Goal: Transaction & Acquisition: Purchase product/service

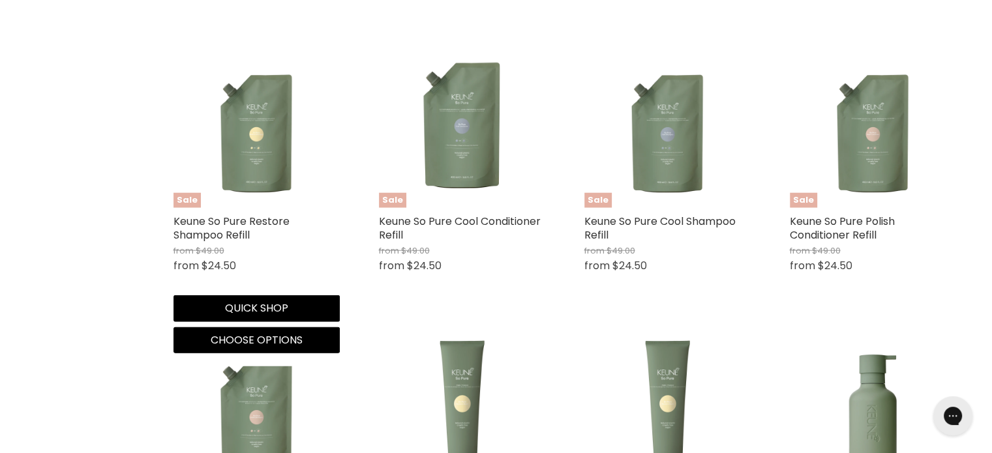
scroll to position [3805, 0]
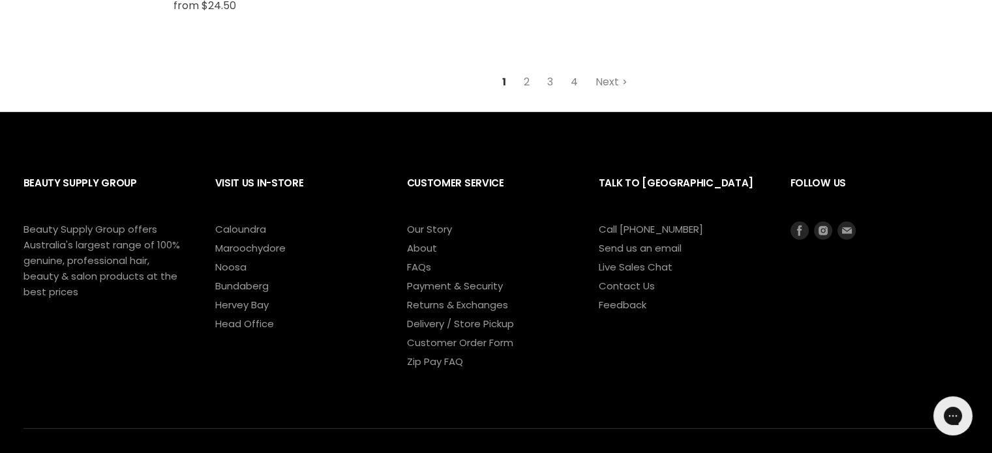
click at [566, 79] on link "4" at bounding box center [575, 81] width 22 height 23
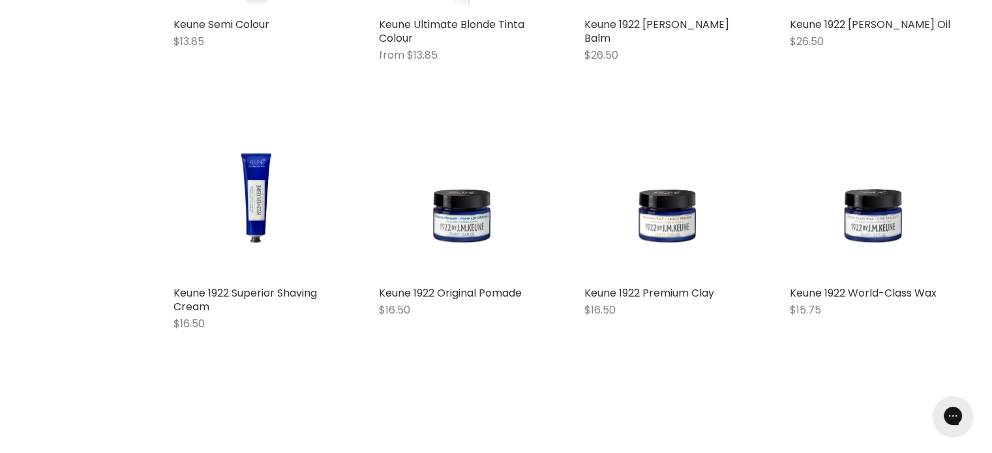
scroll to position [3585, 0]
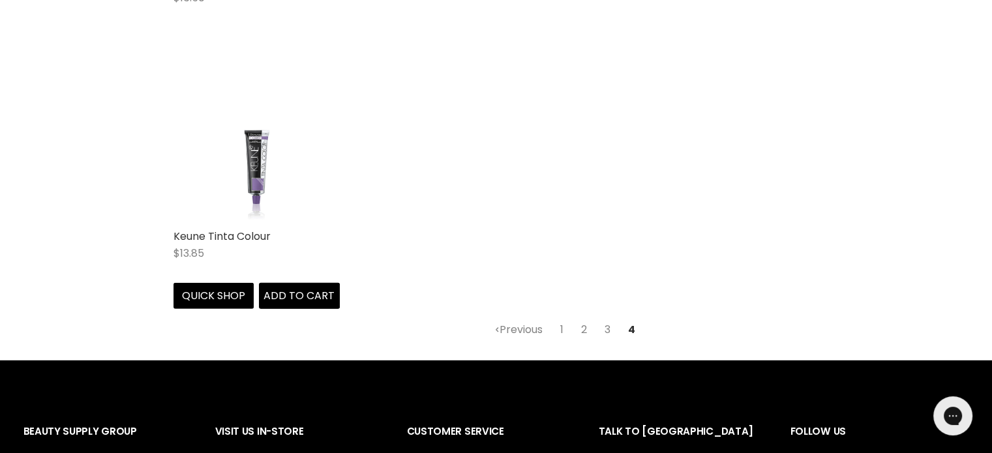
click at [258, 193] on img "Main content" at bounding box center [256, 140] width 125 height 166
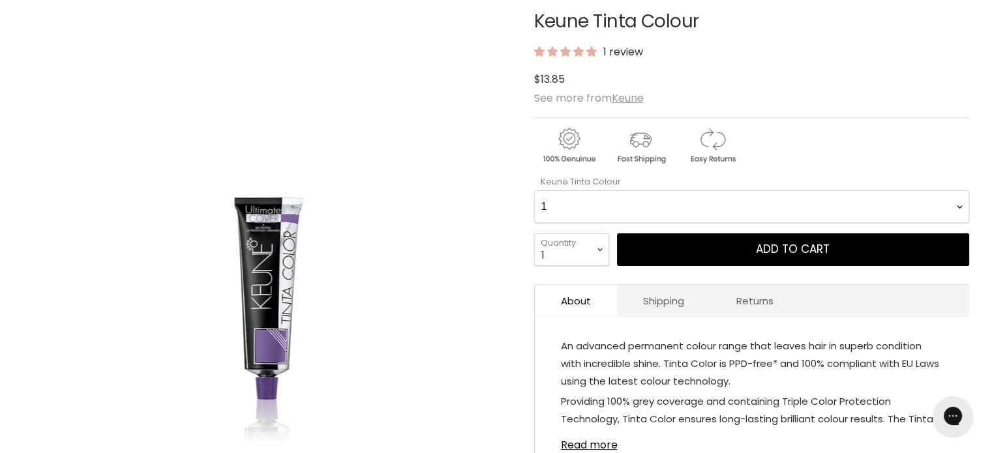
scroll to position [217, 0]
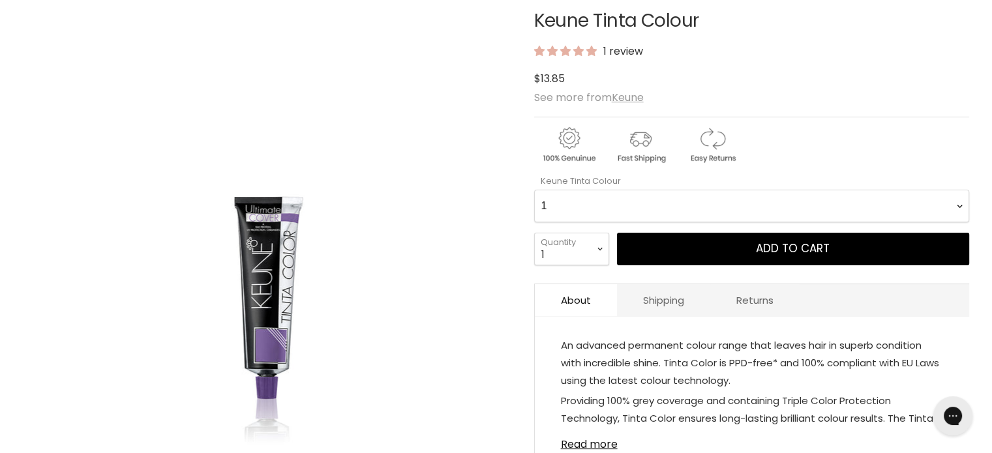
click at [763, 203] on Colour-0-0 "1 1.1 3 3.00 Ultimate Cover 3.76 4 4.00 Ultimate Cover 4.12 4.19 4.7 4.76RI 4.2…" at bounding box center [751, 206] width 435 height 33
select Colour-0-0 "8.19"
click at [534, 190] on Colour-0-0 "1 1.1 3 3.00 Ultimate Cover 3.76 4 4.00 Ultimate Cover 4.12 4.19 4.7 4.76RI 4.2…" at bounding box center [751, 206] width 435 height 33
click at [595, 243] on select "1 2 3 4 5 6 7 8 9 10+" at bounding box center [571, 249] width 75 height 33
select select "2"
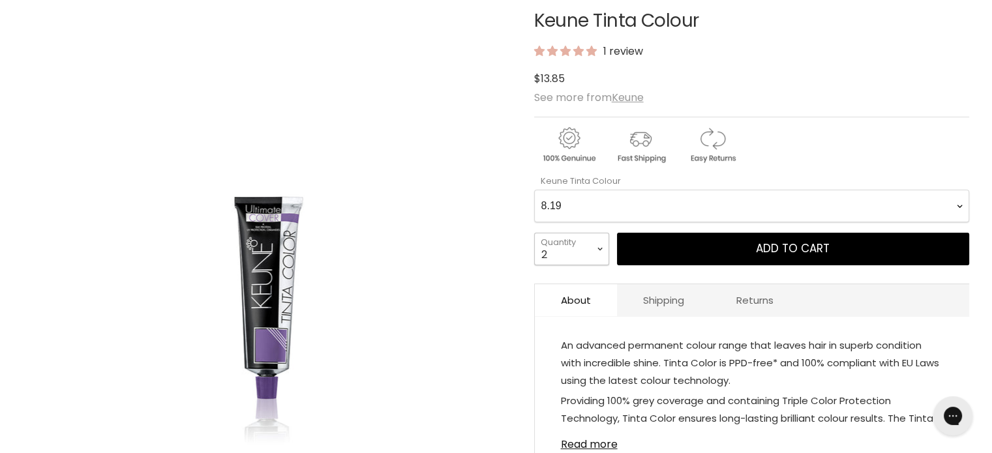
click at [534, 233] on select "1 2 3 4 5 6 7 8 9 10+" at bounding box center [571, 249] width 75 height 33
type input "2"
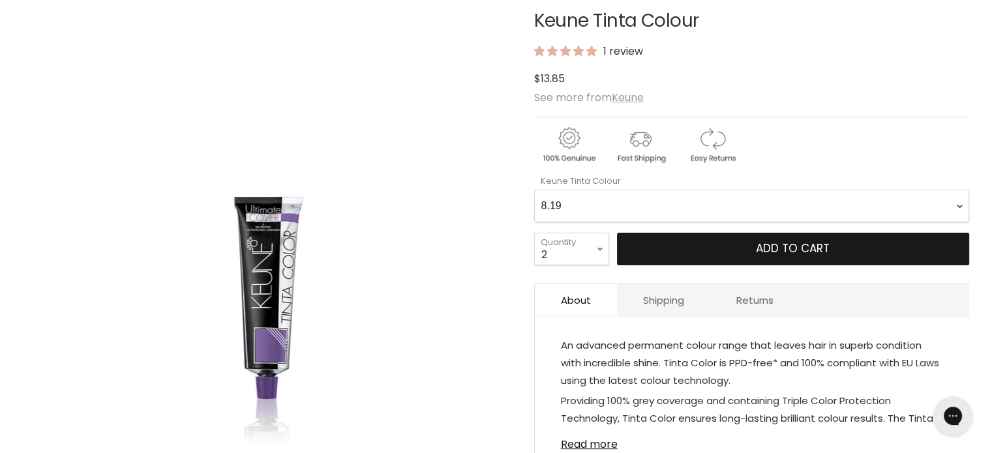
click at [730, 243] on button "Add to cart" at bounding box center [793, 249] width 352 height 33
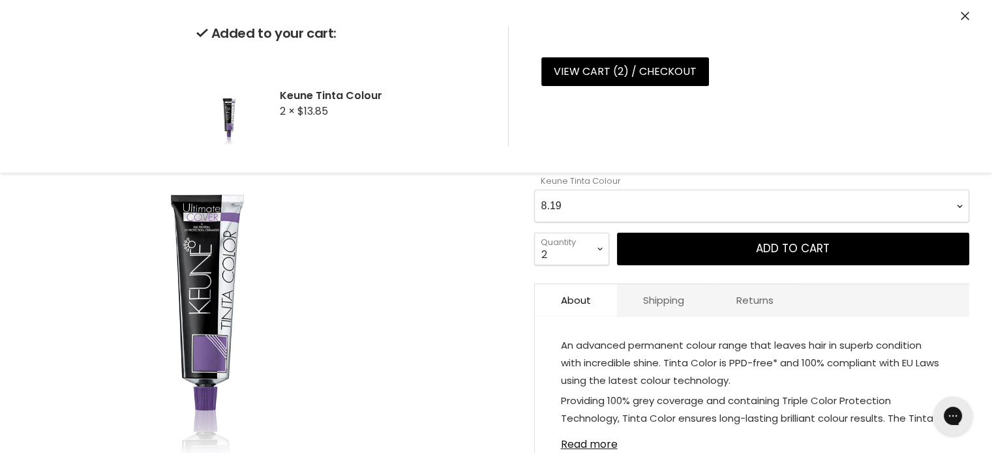
click at [394, 259] on img "Keune Tinta Colour image. Click or Scroll to Zoom." at bounding box center [266, 221] width 342 height 457
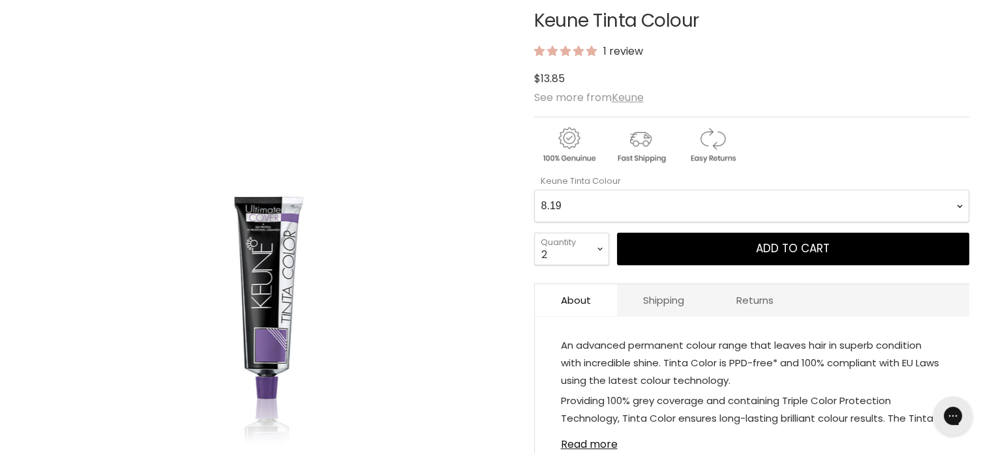
click at [607, 201] on Colour-0-0 "1 1.1 3 3.00 Ultimate Cover 3.76 4 4.00 Ultimate Cover 4.12 4.19 4.7 4.76RI 4.2…" at bounding box center [751, 206] width 435 height 33
select Colour-0-0 "9.2"
click at [534, 190] on Colour-0-0 "1 1.1 3 3.00 Ultimate Cover 3.76 4 4.00 Ultimate Cover 4.12 4.19 4.7 4.76RI 4.2…" at bounding box center [751, 206] width 435 height 33
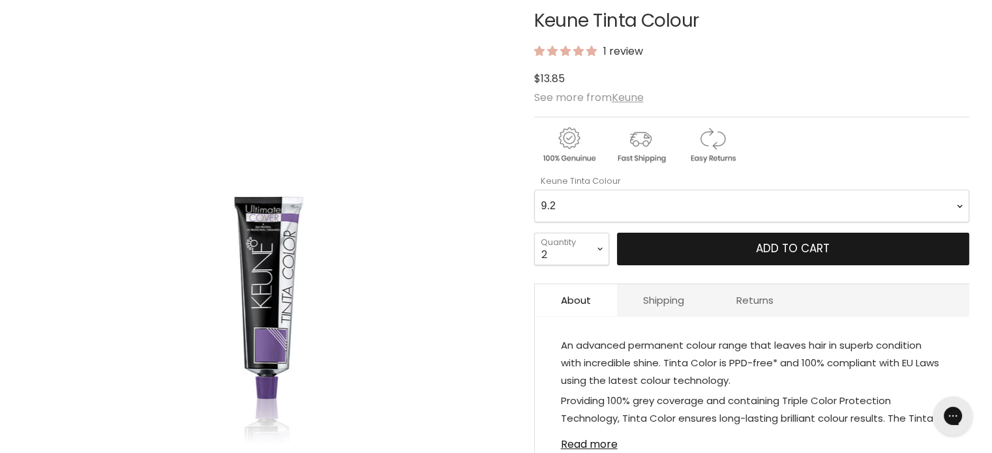
click at [705, 247] on button "Add to cart" at bounding box center [793, 249] width 352 height 33
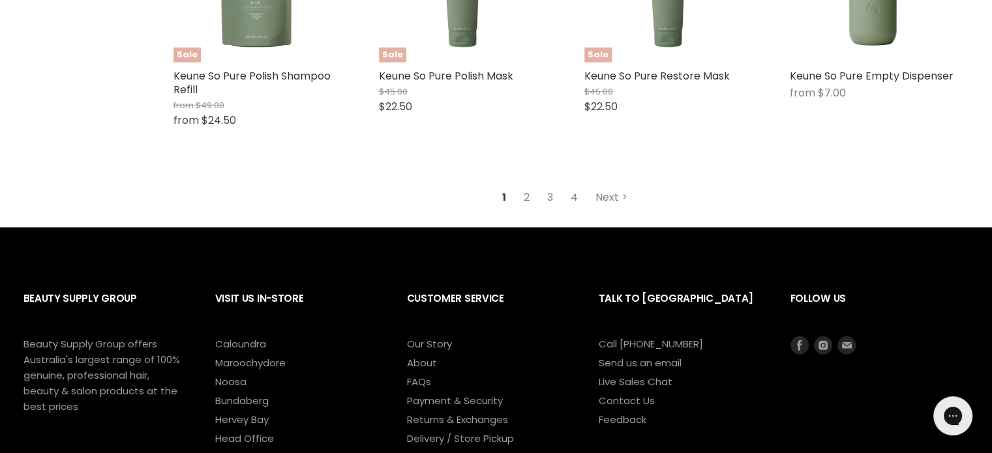
scroll to position [3696, 0]
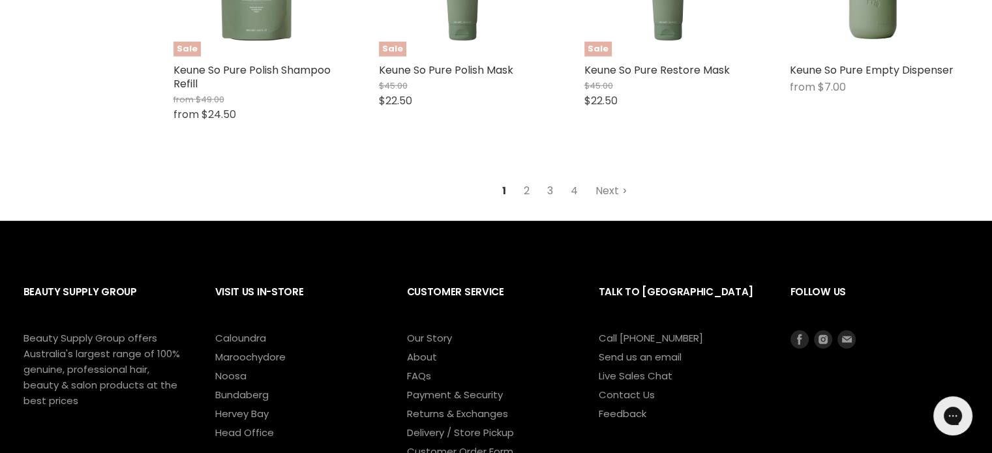
click at [551, 191] on link "3" at bounding box center [550, 190] width 20 height 23
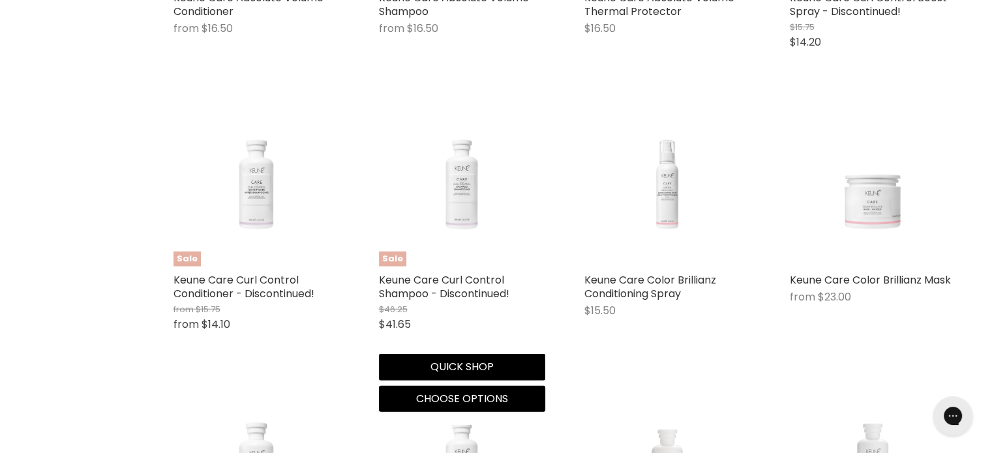
scroll to position [3694, 0]
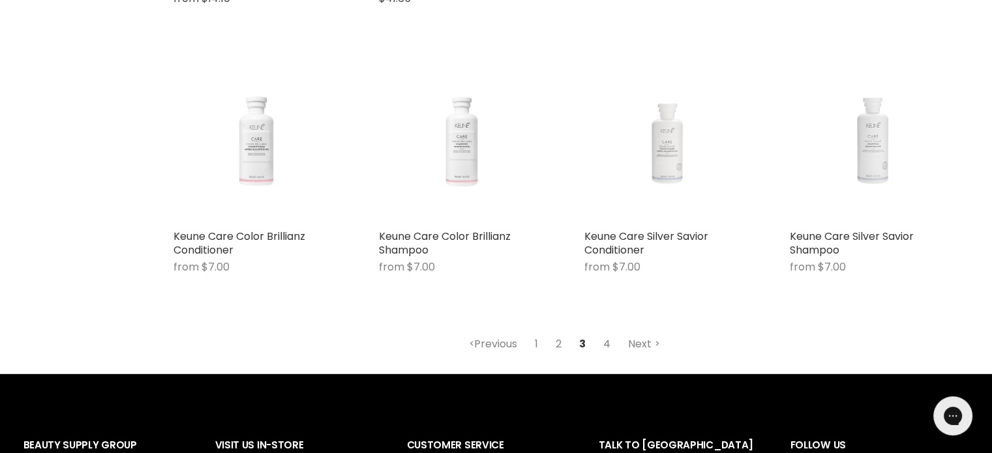
click at [607, 345] on link "4" at bounding box center [607, 344] width 22 height 23
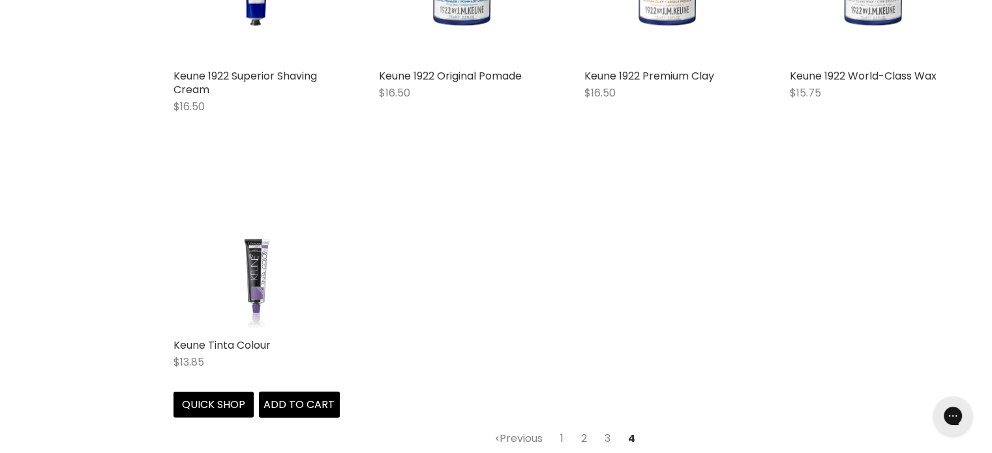
scroll to position [3150, 0]
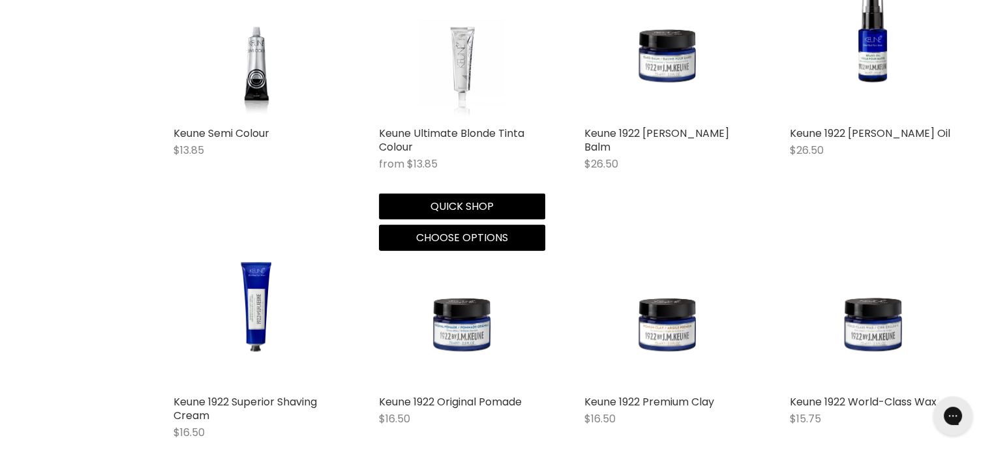
click at [460, 104] on img "Main content" at bounding box center [461, 37] width 125 height 166
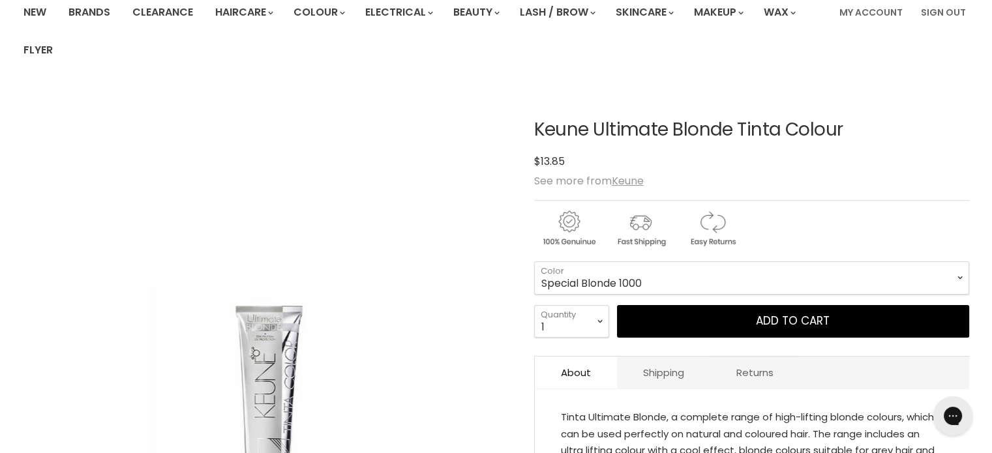
scroll to position [217, 0]
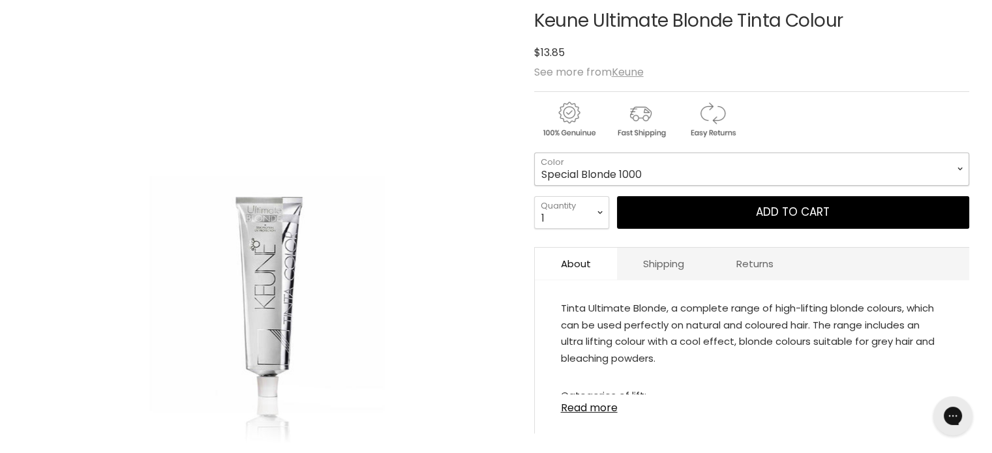
click at [689, 170] on select "Special Blonde 1000 Special Blonde 1001 Special Blonde 1012 Special Blonde 1032…" at bounding box center [751, 169] width 435 height 33
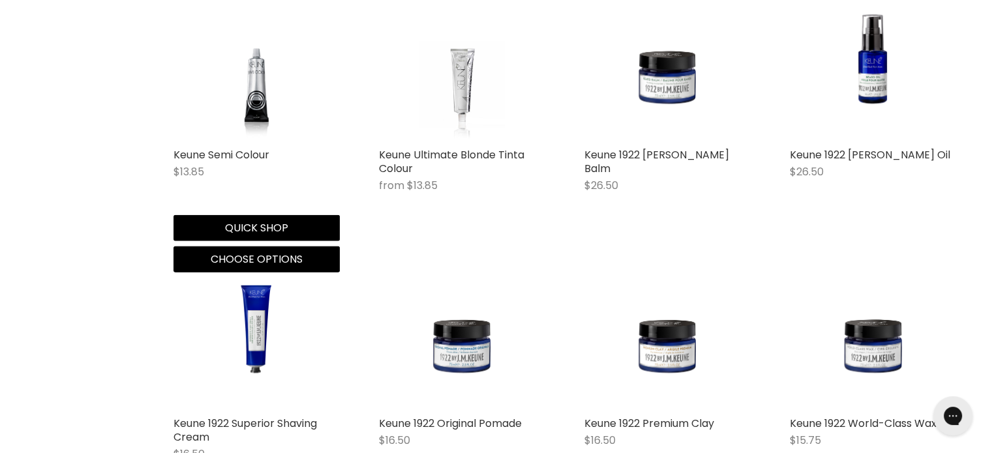
scroll to position [3103, 0]
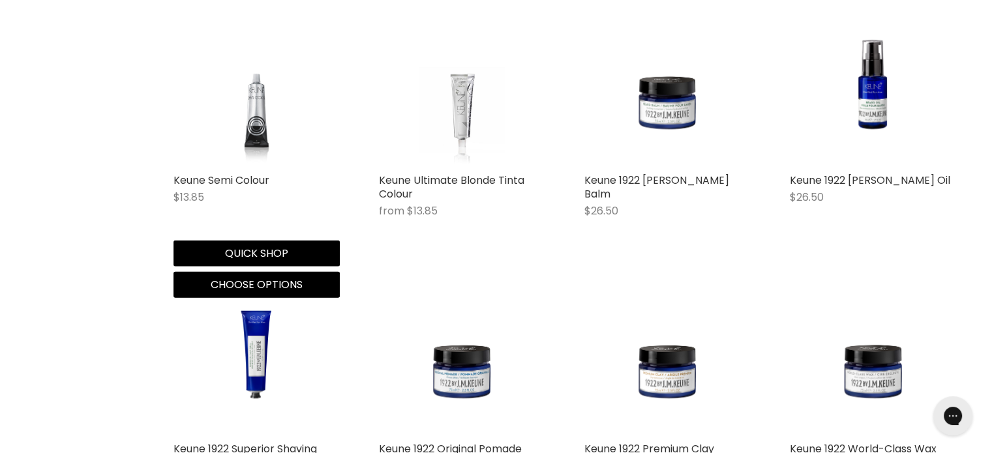
click at [266, 149] on img "Main content" at bounding box center [256, 84] width 125 height 166
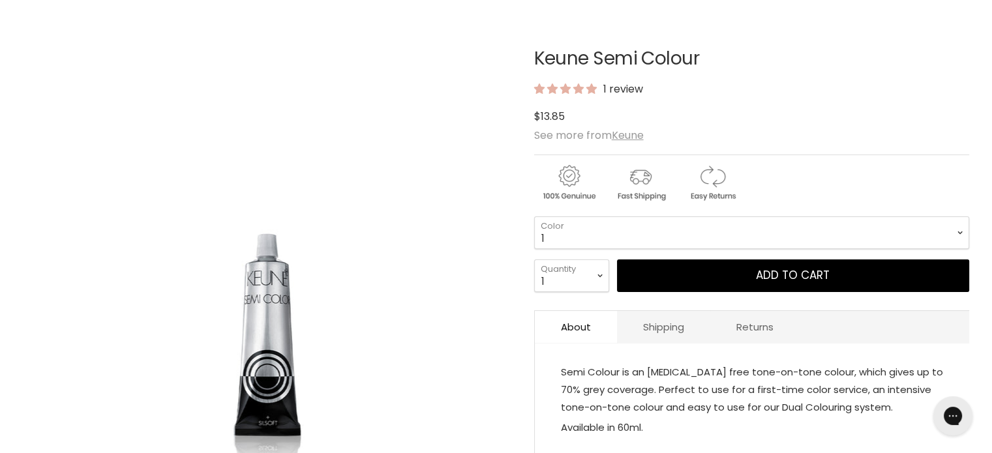
scroll to position [217, 0]
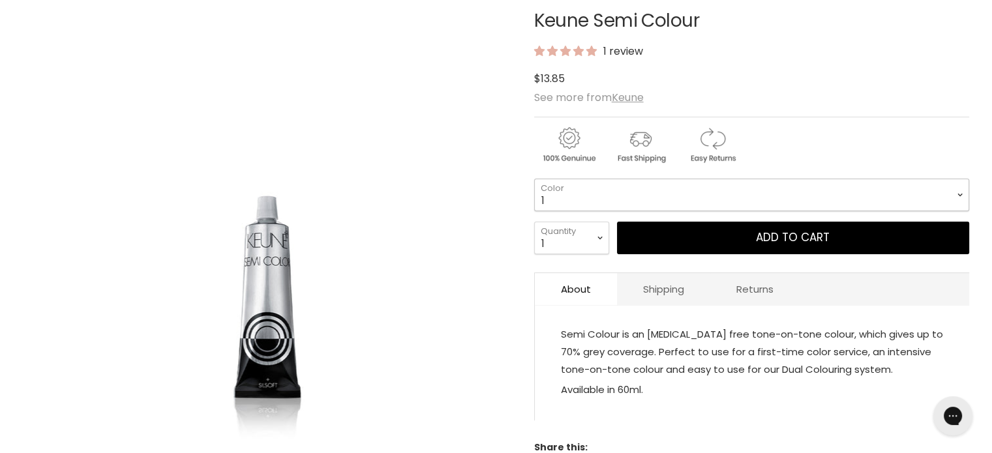
click at [603, 188] on select "1 3 3.1 4 4.7 4.37 4.53 4.6 4.76ri 5 5.11 5.23 5.35 5.4 5.81" at bounding box center [751, 195] width 435 height 33
click at [534, 179] on select "1 3 3.1 4 4.7 4.37 4.53 4.6 4.76ri 5 5.11 5.23 5.35 5.4 5.81" at bounding box center [751, 195] width 435 height 33
select select "9.27"
click at [601, 229] on select "1 2 3 4 5 6 7 8 9 10+" at bounding box center [571, 238] width 75 height 33
select select "2"
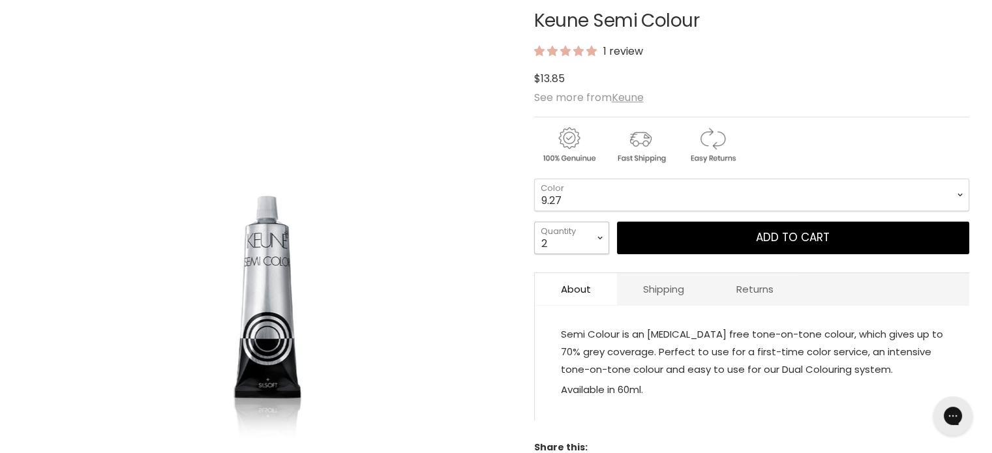
click at [534, 222] on select "1 2 3 4 5 6 7 8 9 10+" at bounding box center [571, 238] width 75 height 33
type input "2"
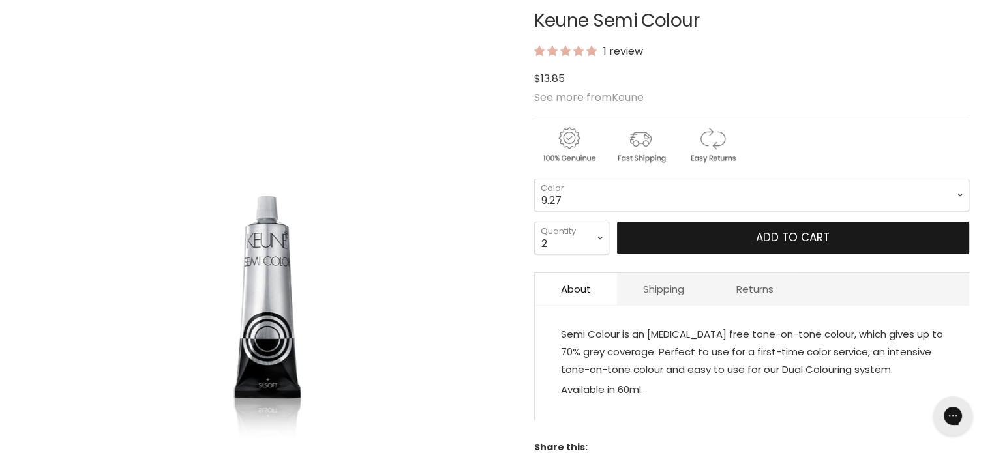
click at [728, 229] on button "Add to cart" at bounding box center [793, 238] width 352 height 33
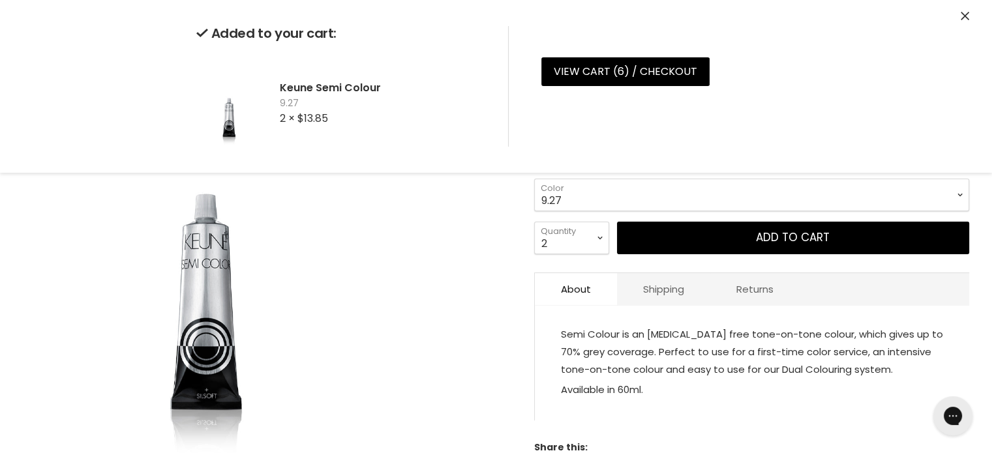
click at [491, 314] on div "Click or scroll to zoom Tap or pinch to zoom" at bounding box center [266, 221] width 487 height 487
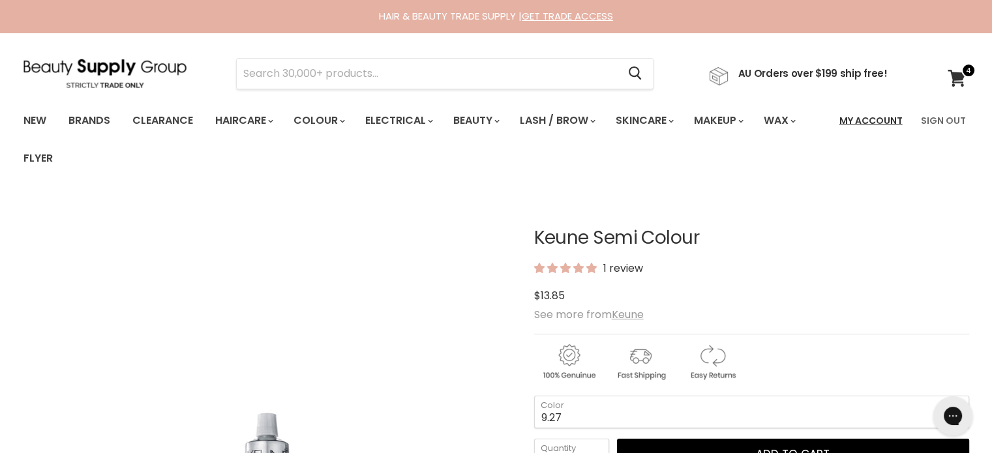
click at [887, 119] on link "My Account" at bounding box center [871, 120] width 79 height 27
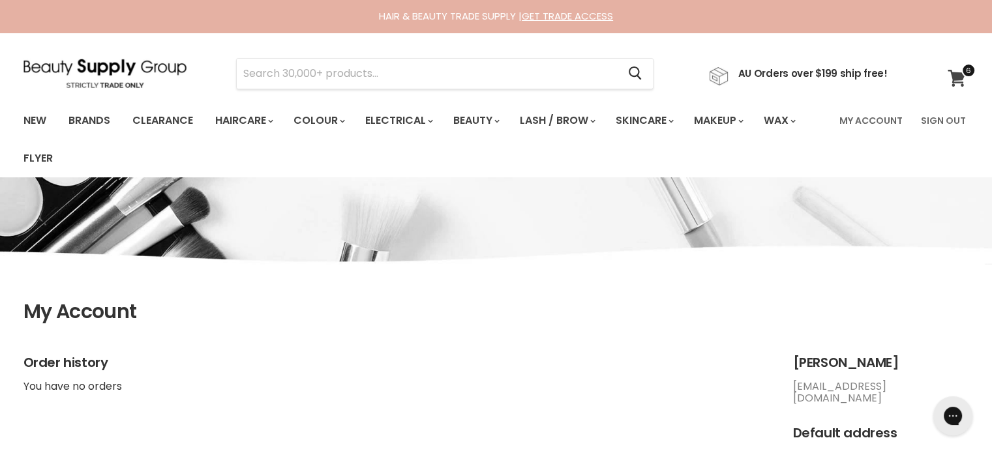
click at [957, 76] on icon at bounding box center [957, 78] width 18 height 17
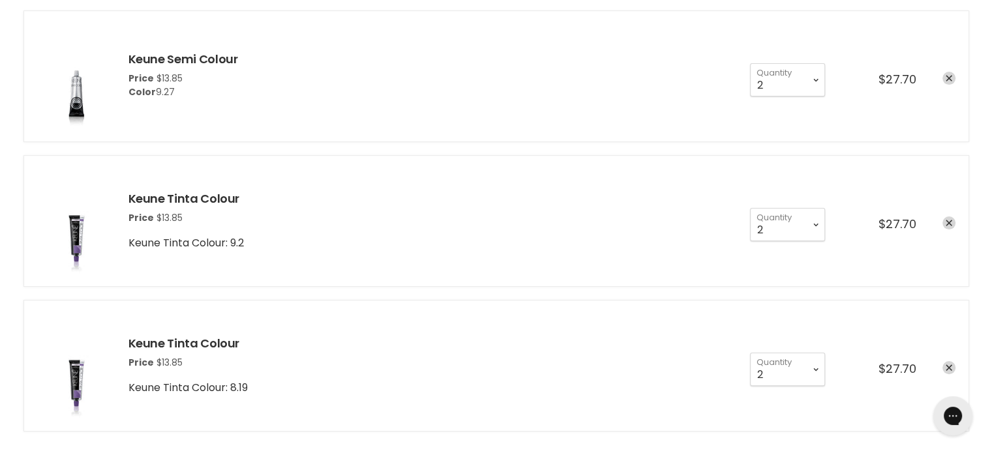
scroll to position [217, 0]
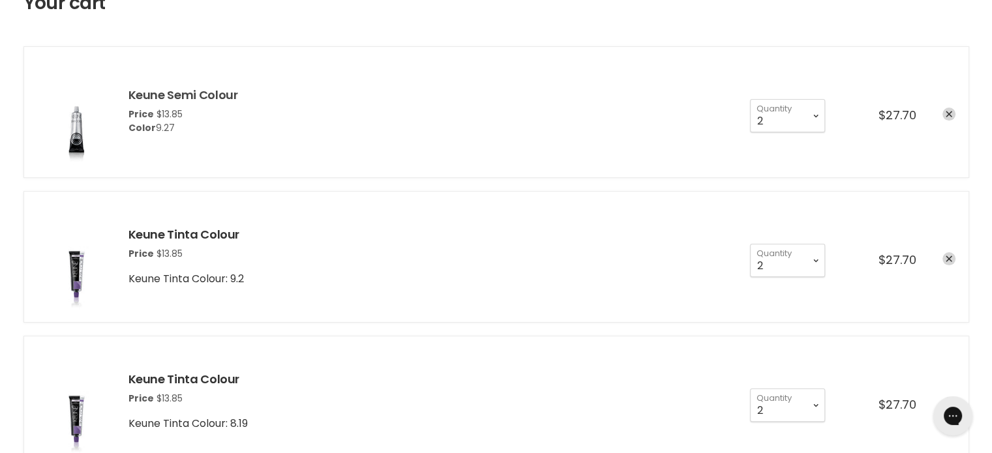
click at [212, 88] on link "Keune Semi Colour" at bounding box center [184, 95] width 110 height 16
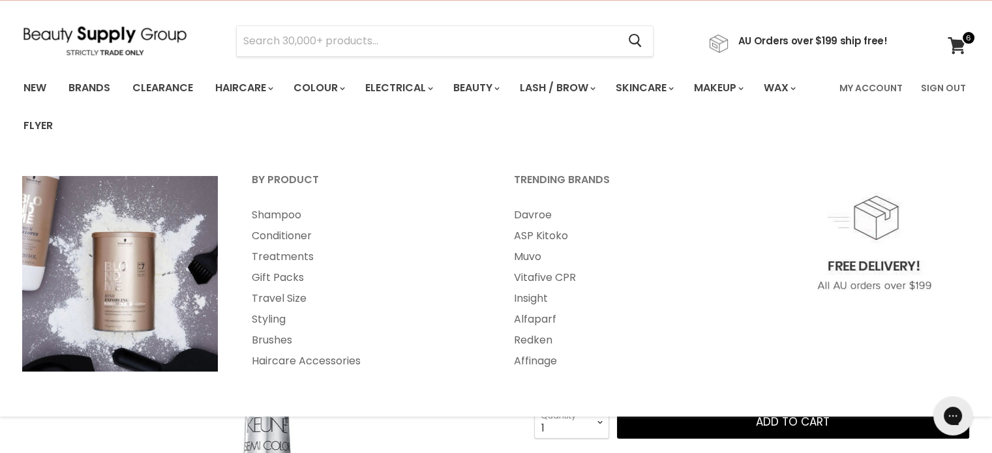
scroll to position [217, 0]
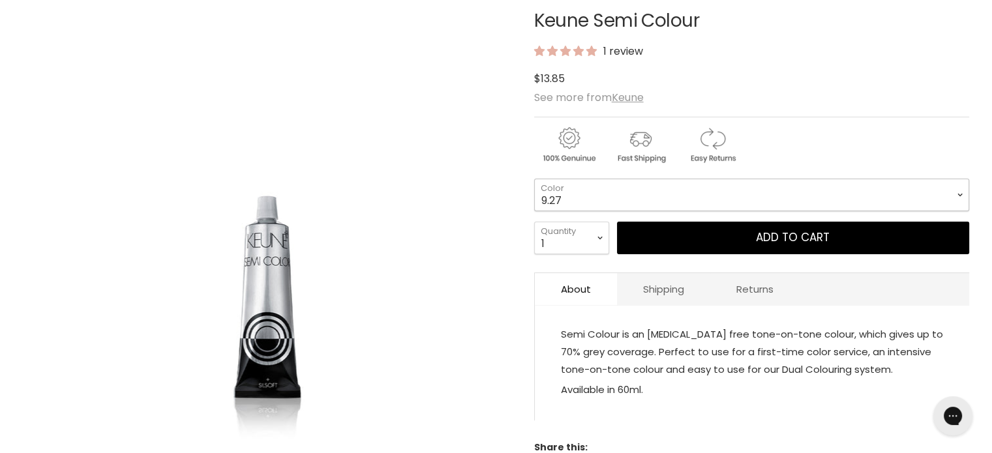
click at [720, 195] on select "1 3 3.1 4 4.7 4.37 4.53 4.6 4.76ri 5 5.11 5.23 5.35 5.4 5.81" at bounding box center [751, 195] width 435 height 33
click at [712, 203] on select "1 3 3.1 4 4.7 4.37 4.53 4.6 4.76ri 5 5.11 5.23 5.35 5.4 5.81" at bounding box center [751, 195] width 435 height 33
click at [663, 192] on select "1 3 3.1 4 4.7 4.37 4.53 4.6 4.76ri 5 5.11 5.23 5.35 5.4 5.81" at bounding box center [751, 195] width 435 height 33
click at [534, 179] on select "1 3 3.1 4 4.7 4.37 4.53 4.6 4.76ri 5 5.11 5.23 5.35 5.4 5.81" at bounding box center [751, 195] width 435 height 33
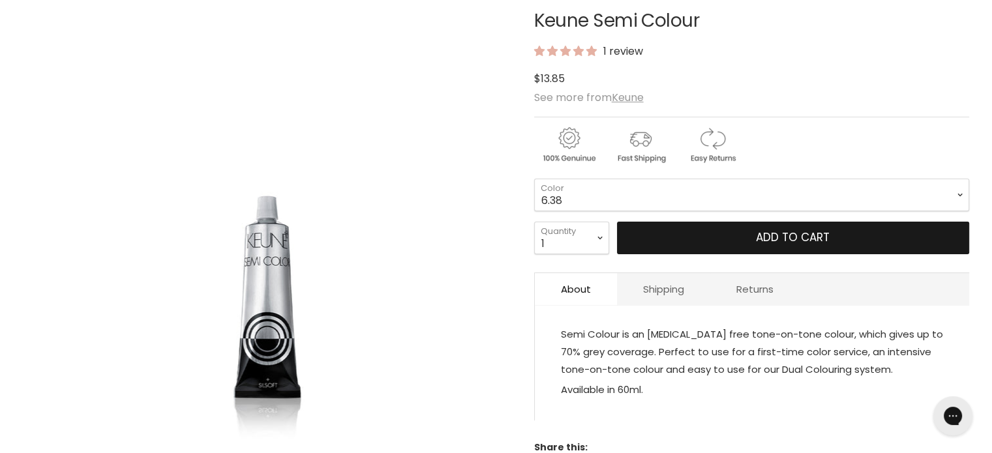
click at [742, 239] on button "Add to cart" at bounding box center [793, 238] width 352 height 33
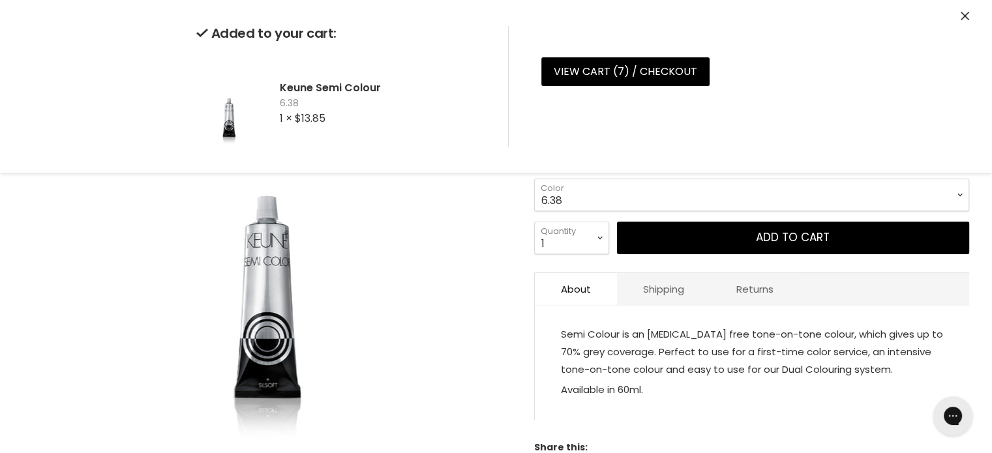
click at [728, 198] on select "1 3 3.1 4 4.7 4.37 4.53 4.6 4.76ri 5 5.11 5.23 5.35 5.4 5.81" at bounding box center [751, 195] width 435 height 33
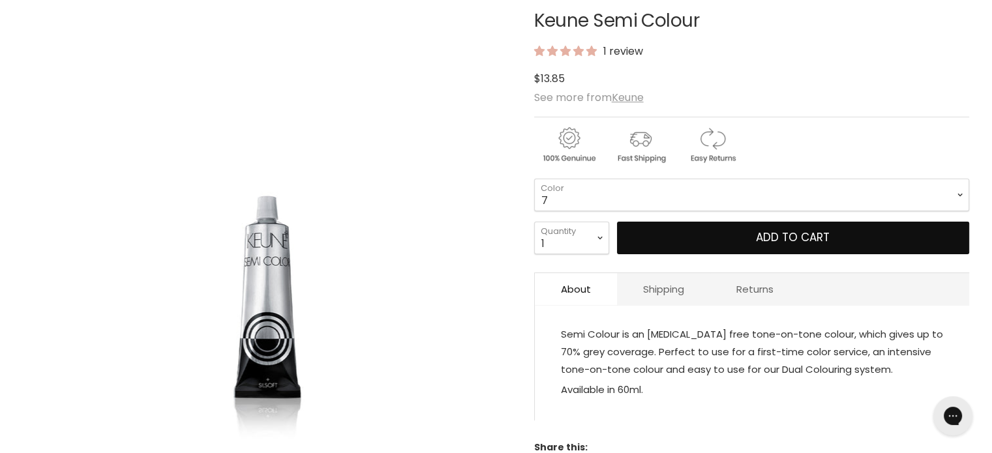
click at [534, 179] on select "1 3 3.1 4 4.7 4.37 4.53 4.6 4.76ri 5 5.11 5.23 5.35 5.4 5.81" at bounding box center [751, 195] width 435 height 33
select select "7"
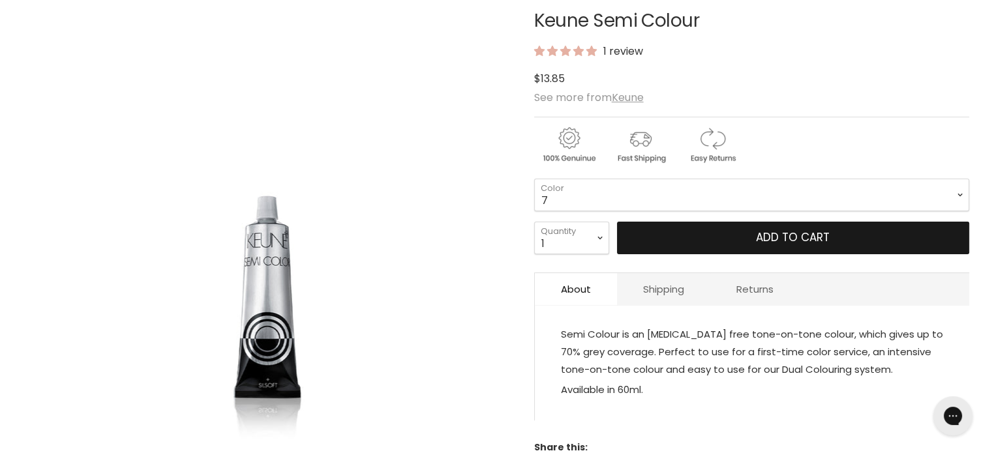
click at [705, 232] on button "Add to cart" at bounding box center [793, 238] width 352 height 33
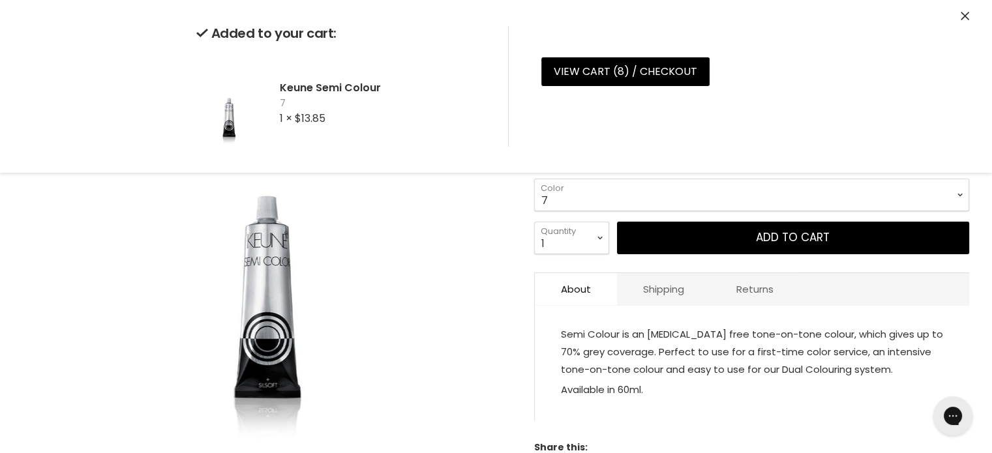
click at [643, 192] on select "1 3 3.1 4 4.7 4.37 4.53 4.6 4.76ri 5 5.11 5.23 5.35 5.4 5.81" at bounding box center [751, 195] width 435 height 33
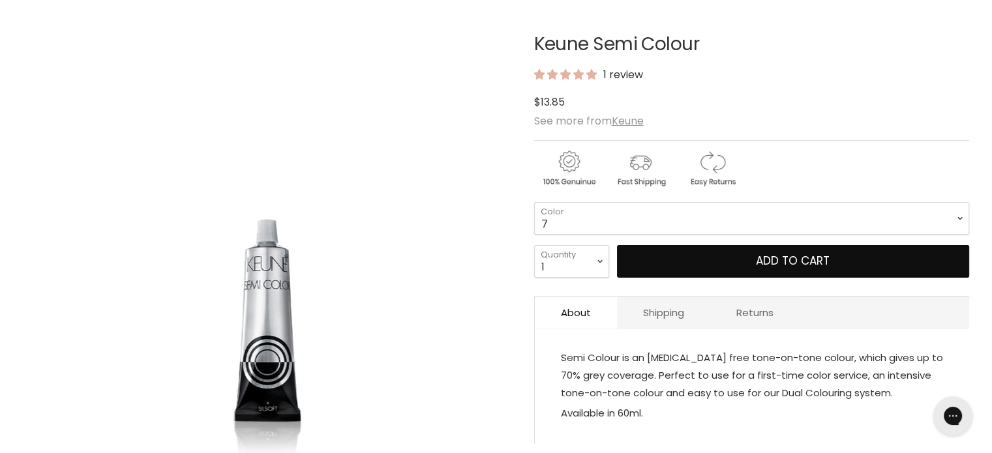
scroll to position [217, 0]
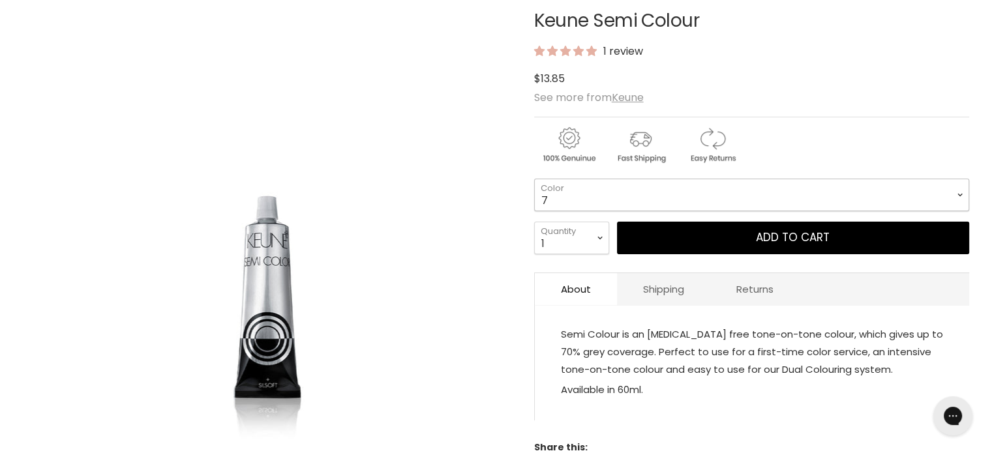
click at [598, 200] on select "1 3 3.1 4 4.7 4.37 4.53 4.6 4.76ri 5 5.11 5.23 5.35 5.4 5.81" at bounding box center [751, 195] width 435 height 33
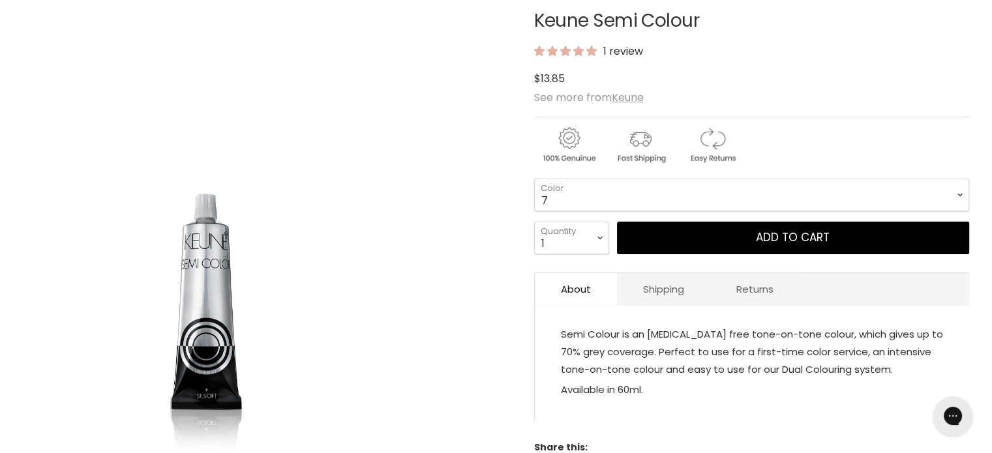
click at [334, 107] on img "Keune Semi Colour image. Click or Scroll to Zoom." at bounding box center [205, 221] width 365 height 487
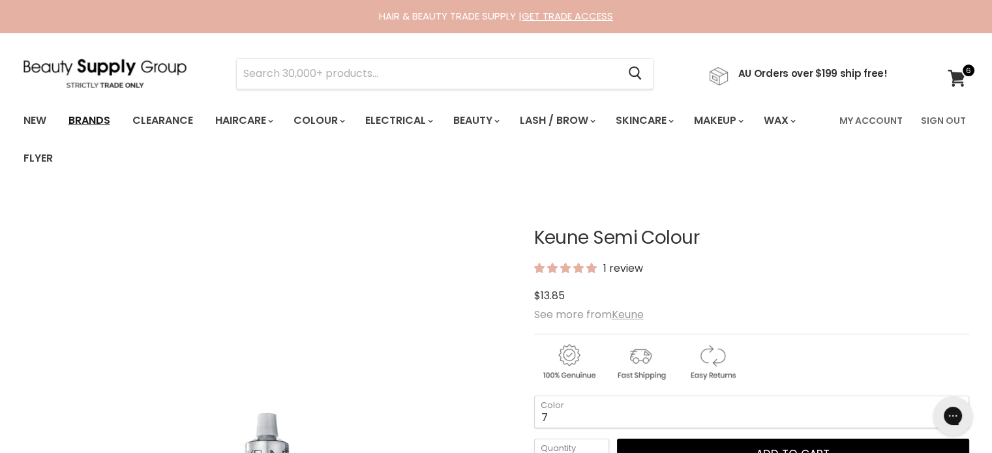
click at [102, 119] on link "Brands" at bounding box center [89, 120] width 61 height 27
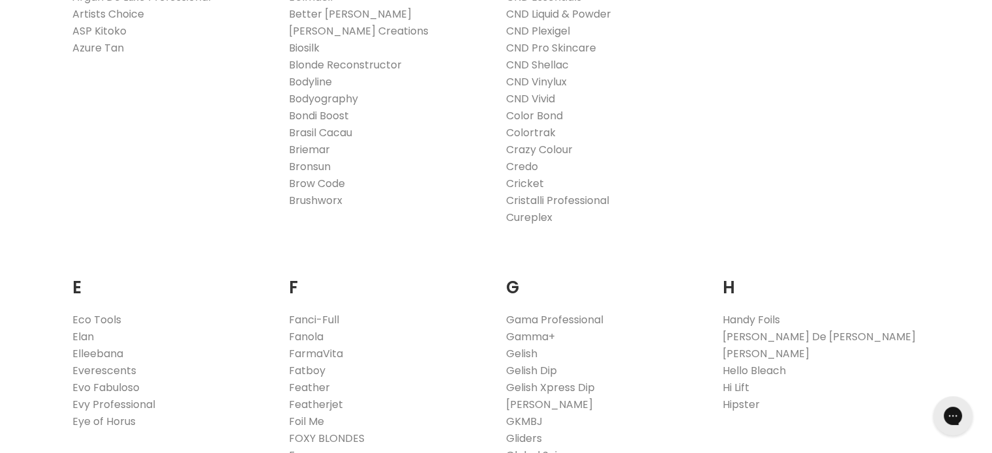
scroll to position [761, 0]
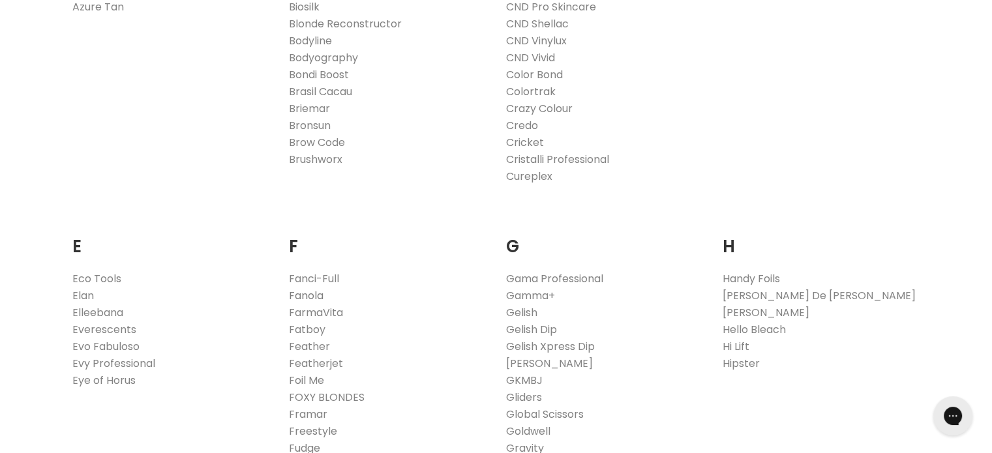
click at [312, 288] on link "Fanola" at bounding box center [306, 295] width 35 height 15
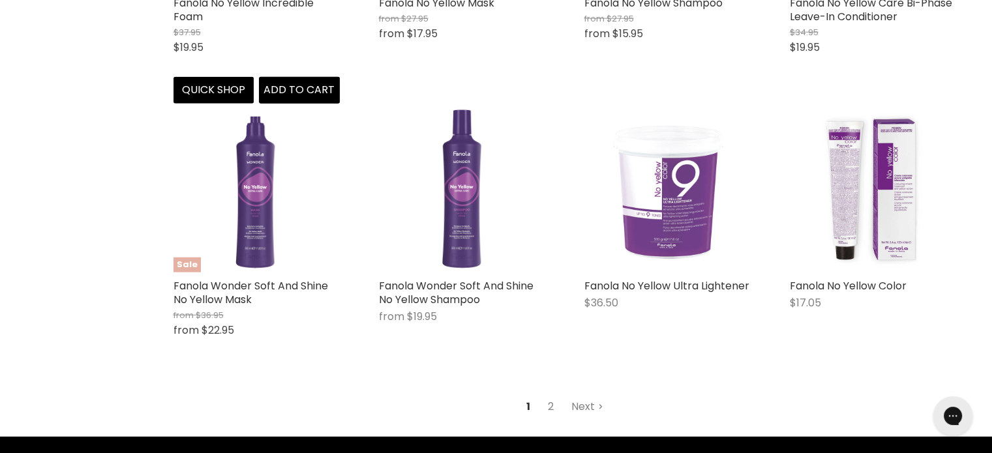
scroll to position [3479, 0]
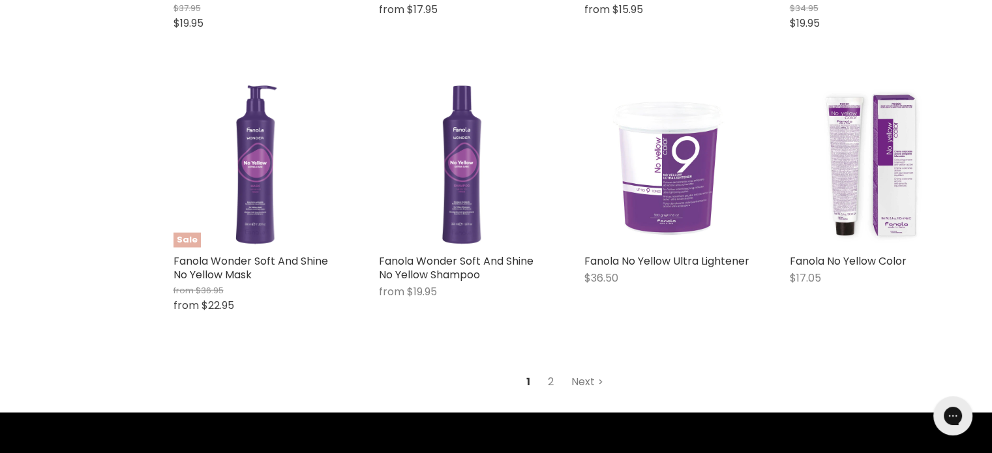
click at [582, 384] on link "Next" at bounding box center [587, 382] width 46 height 23
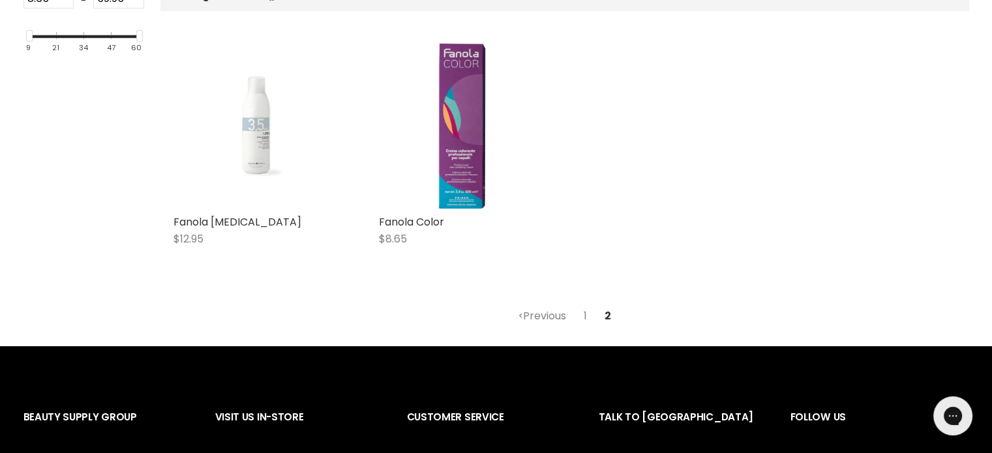
scroll to position [391, 0]
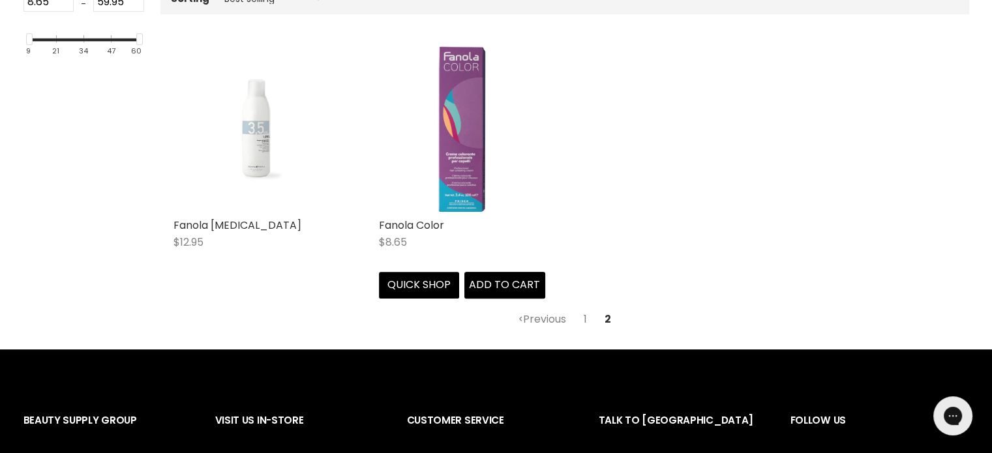
click at [452, 168] on img "Main content" at bounding box center [461, 129] width 47 height 166
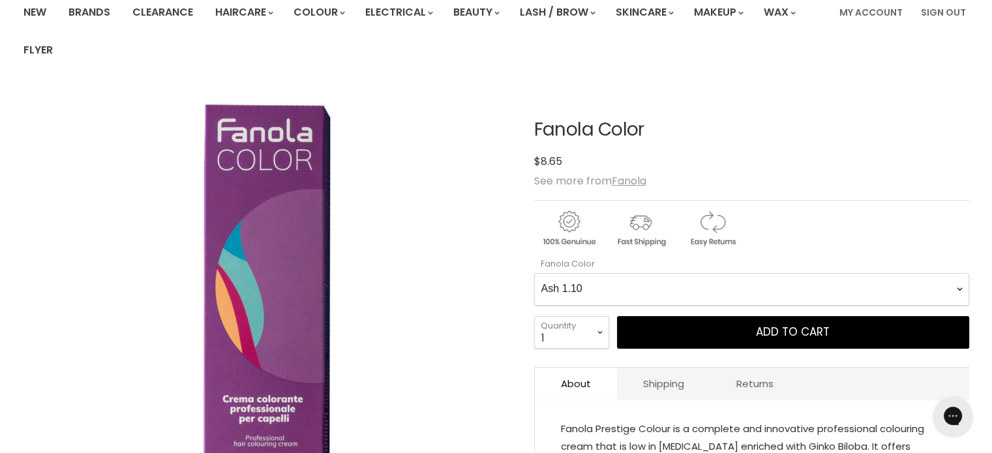
scroll to position [217, 0]
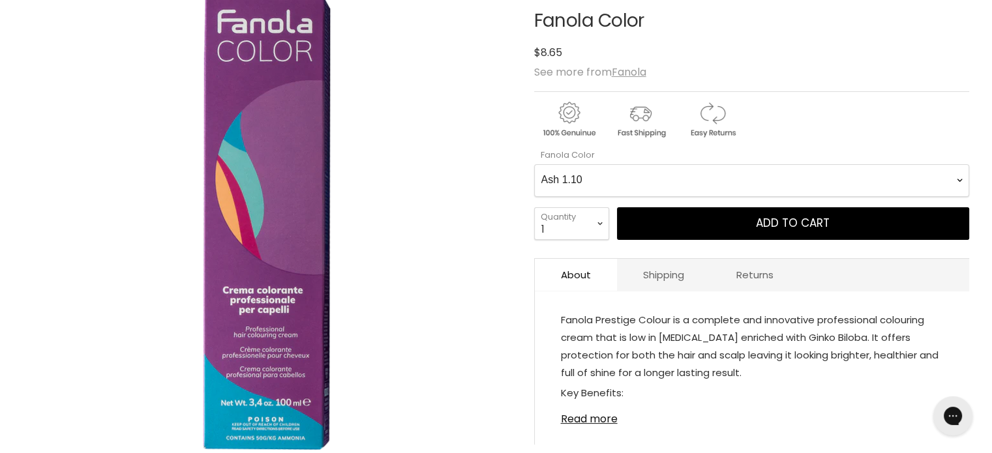
click at [637, 176] on Color-0-0 "Ash 1.10 Ash 5.1 Ash 6.1 Ash 7.1 Ash 8.1 Ash 9.1 Ash 10.1 Intense Ash 5.11 Inte…" at bounding box center [751, 180] width 435 height 33
click at [534, 164] on Color-0-0 "Ash 1.10 Ash 5.1 Ash 6.1 Ash 7.1 Ash 8.1 Ash 9.1 Ash 10.1 Intense Ash 5.11 Inte…" at bounding box center [751, 180] width 435 height 33
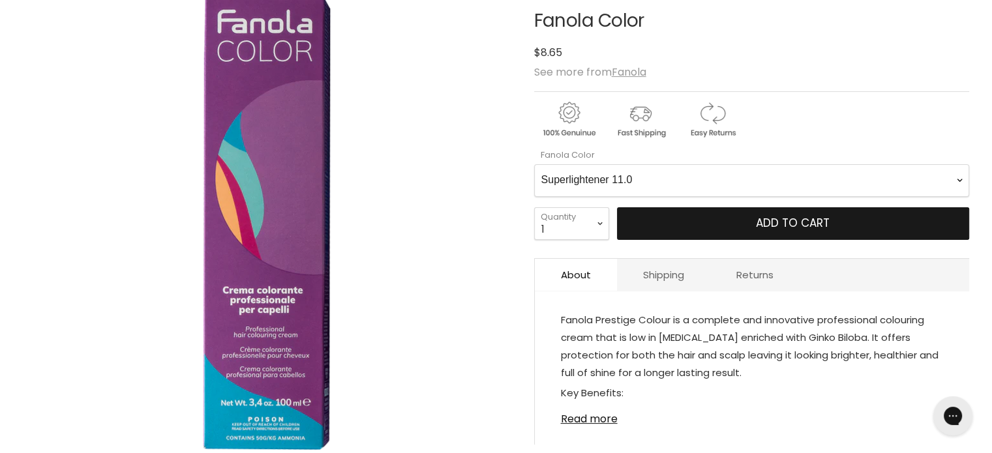
click at [768, 221] on span "Add to cart" at bounding box center [793, 223] width 74 height 16
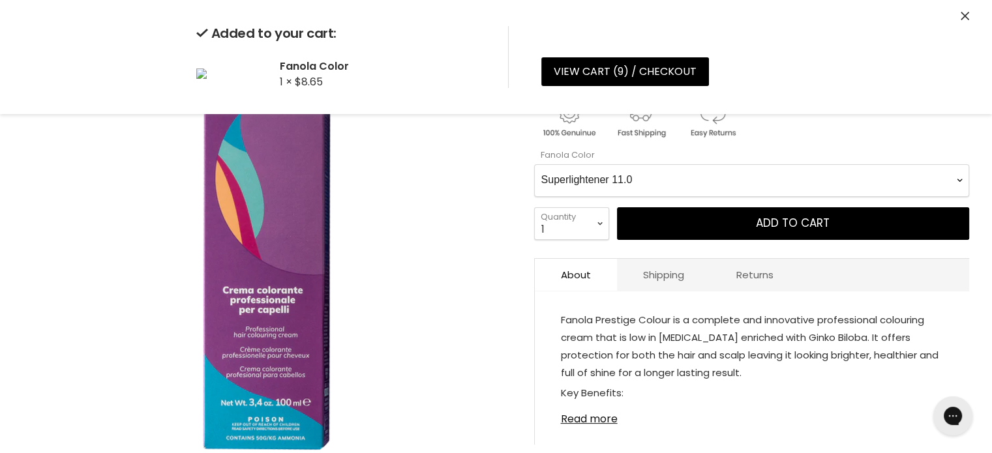
click at [716, 183] on Color-0-0 "Ash 1.10 Ash 5.1 Ash 6.1 Ash 7.1 Ash 8.1 Ash 9.1 Ash 10.1 Intense Ash 5.11 Inte…" at bounding box center [751, 180] width 435 height 33
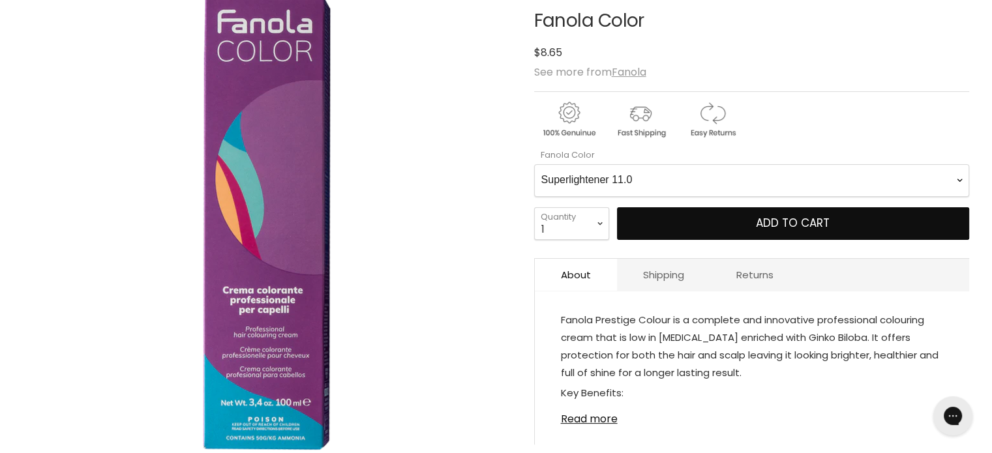
click at [534, 164] on Color-0-0 "Ash 1.10 Ash 5.1 Ash 6.1 Ash 7.1 Ash 8.1 Ash 9.1 Ash 10.1 Intense Ash 5.11 Inte…" at bounding box center [751, 180] width 435 height 33
click at [697, 225] on button "Add to cart" at bounding box center [793, 223] width 352 height 33
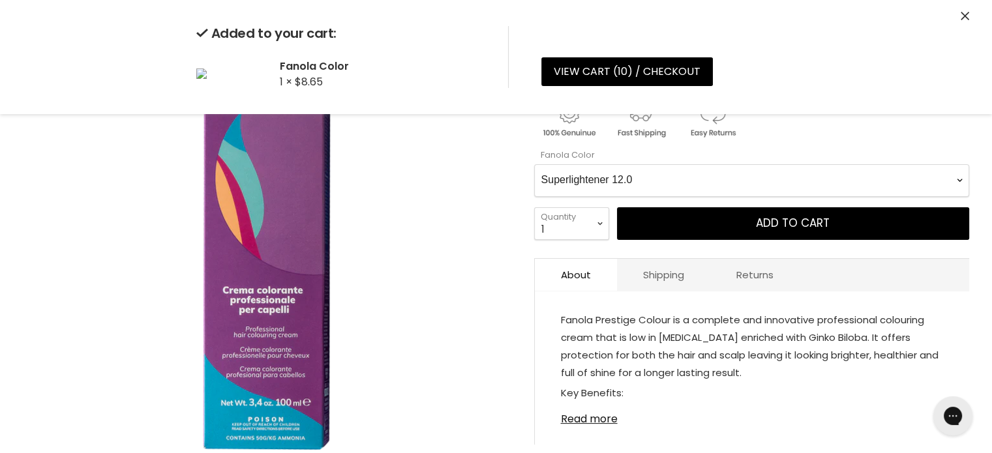
click at [824, 177] on Color-0-0 "Ash 1.10 Ash 5.1 Ash 6.1 Ash 7.1 Ash 8.1 Ash 9.1 Ash 10.1 Intense Ash 5.11 Inte…" at bounding box center [751, 180] width 435 height 33
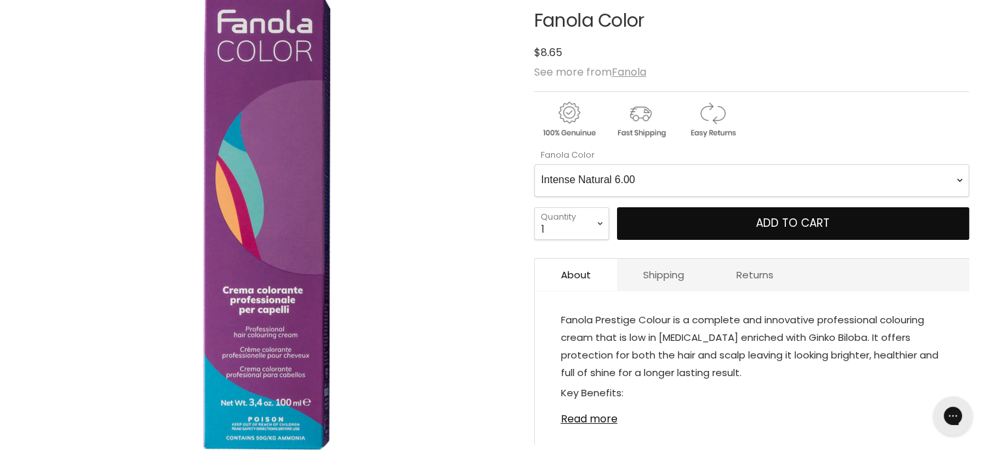
click at [534, 164] on Color-0-0 "Ash 1.10 Ash 5.1 Ash 6.1 Ash 7.1 Ash 8.1 Ash 9.1 Ash 10.1 Intense Ash 5.11 Inte…" at bounding box center [751, 180] width 435 height 33
click at [732, 226] on button "Add to cart" at bounding box center [793, 223] width 352 height 33
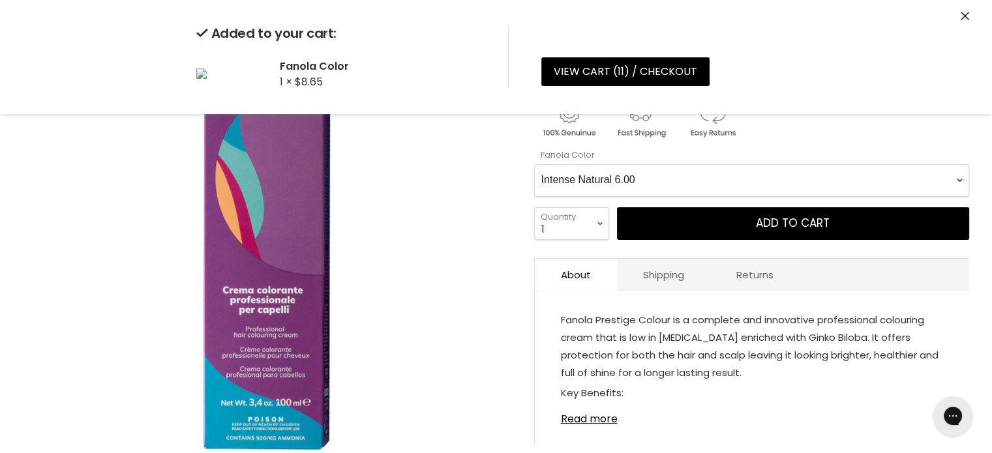
click at [729, 183] on Color-0-0 "Ash 1.10 Ash 5.1 Ash 6.1 Ash 7.1 Ash 8.1 Ash 9.1 Ash 10.1 Intense Ash 5.11 Inte…" at bounding box center [751, 180] width 435 height 33
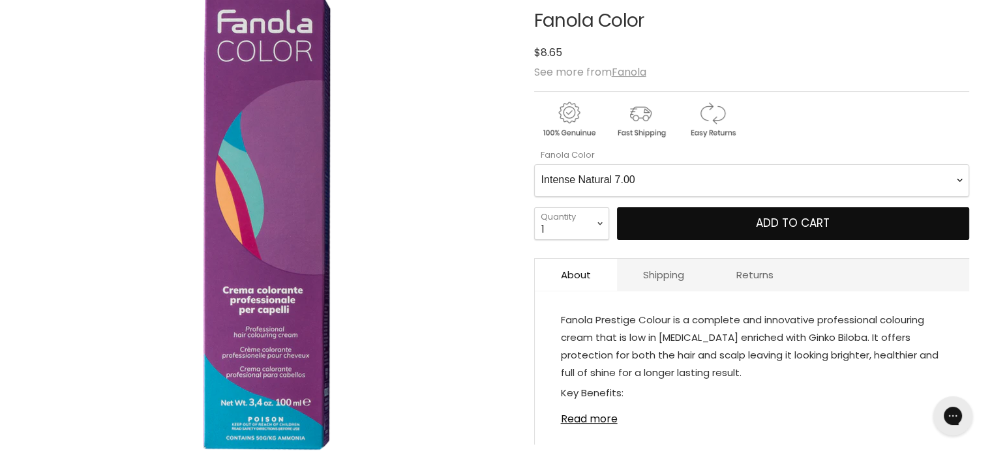
click at [534, 164] on Color-0-0 "Ash 1.10 Ash 5.1 Ash 6.1 Ash 7.1 Ash 8.1 Ash 9.1 Ash 10.1 Intense Ash 5.11 Inte…" at bounding box center [751, 180] width 435 height 33
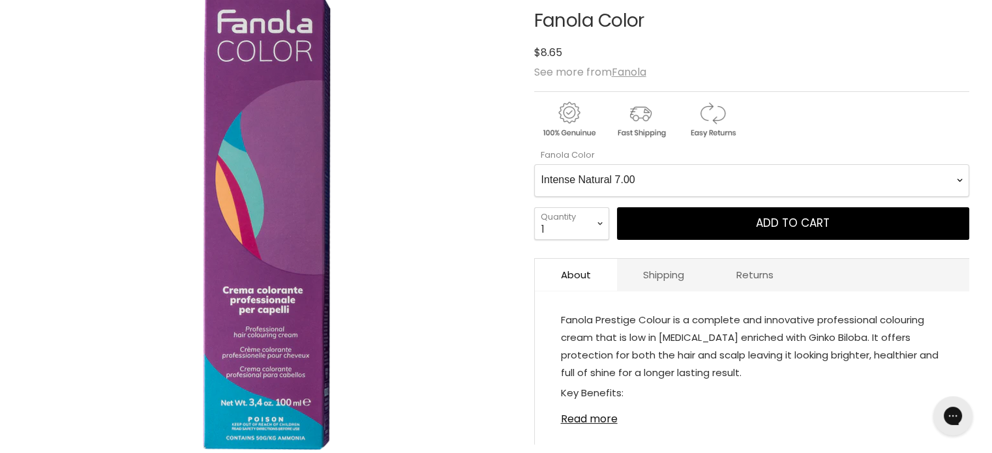
click at [720, 183] on Color-0-0 "Ash 1.10 Ash 5.1 Ash 6.1 Ash 7.1 Ash 8.1 Ash 9.1 Ash 10.1 Intense Ash 5.11 Inte…" at bounding box center [751, 180] width 435 height 33
select Color-0-0 "Intense Natural 5.00"
click at [534, 164] on Color-0-0 "Ash 1.10 Ash 5.1 Ash 6.1 Ash 7.1 Ash 8.1 Ash 9.1 Ash 10.1 Intense Ash 5.11 Inte…" at bounding box center [751, 180] width 435 height 33
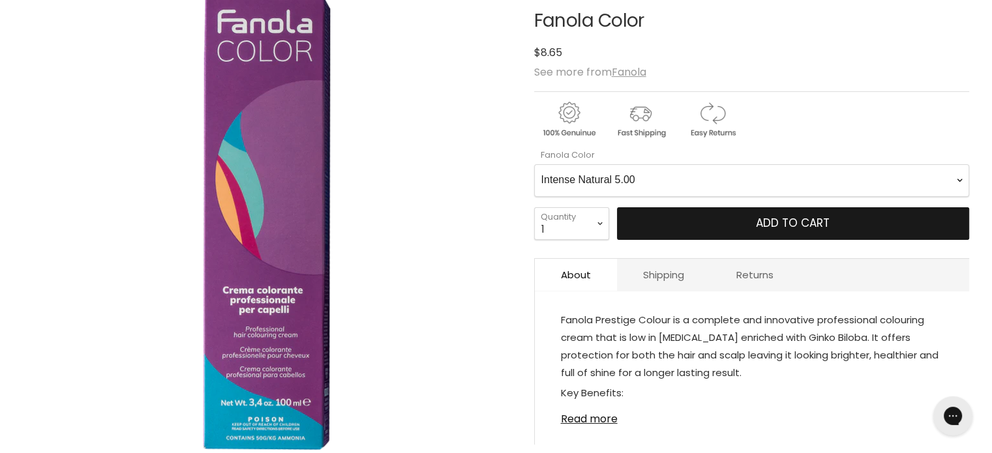
click at [766, 224] on span "Add to cart" at bounding box center [793, 223] width 74 height 16
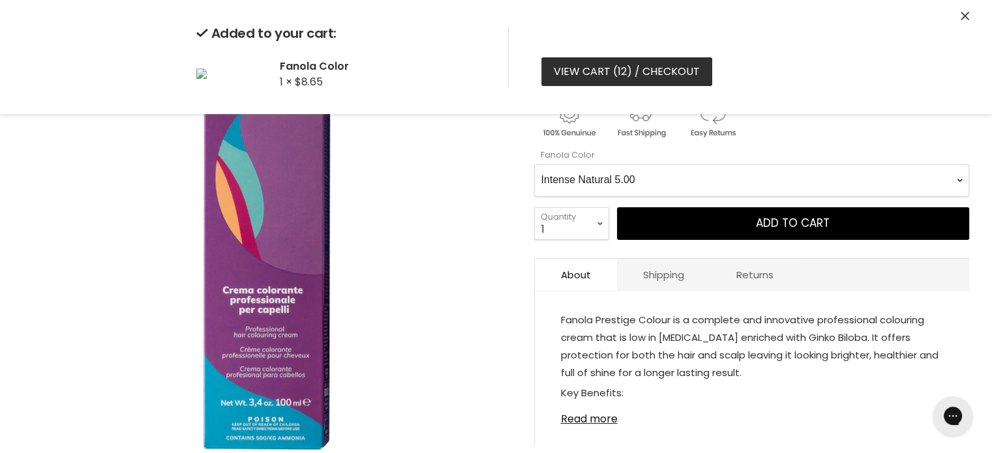
click at [669, 65] on link "View cart ( 12 ) / Checkout" at bounding box center [626, 71] width 171 height 29
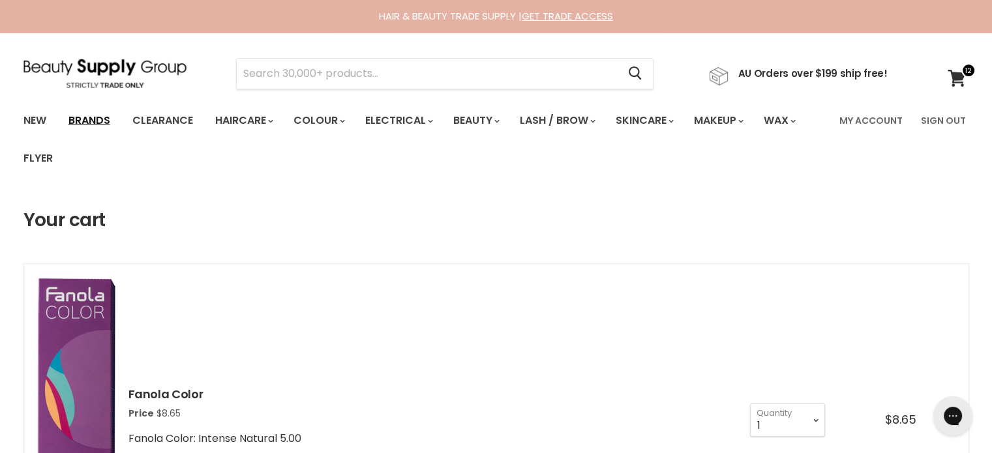
click at [84, 121] on link "Brands" at bounding box center [89, 120] width 61 height 27
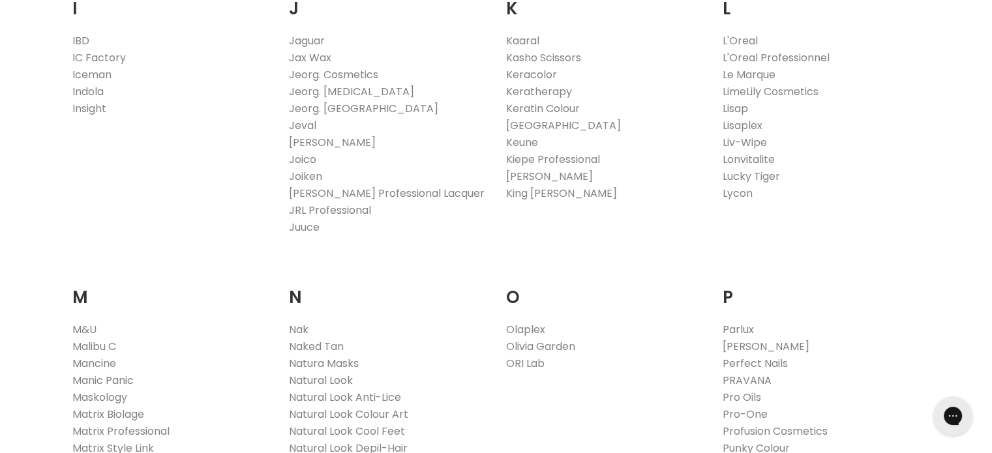
scroll to position [1305, 0]
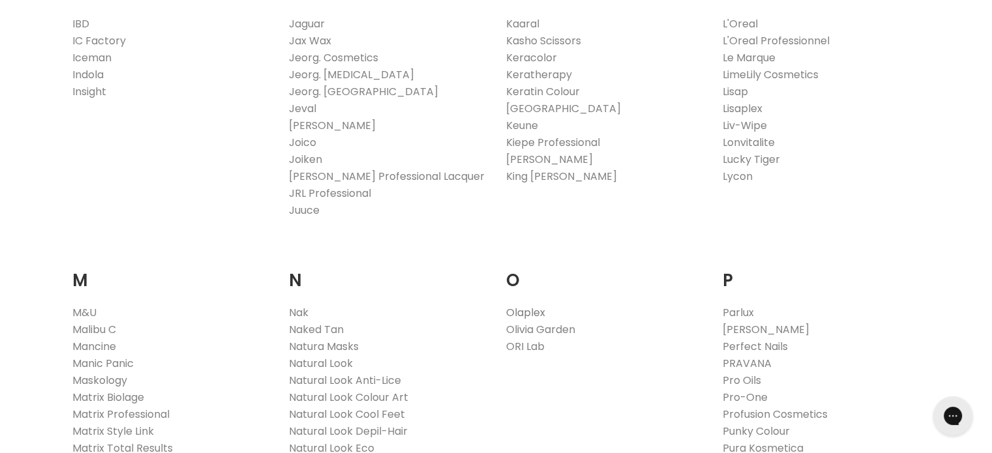
click at [519, 314] on link "Olaplex" at bounding box center [525, 312] width 39 height 15
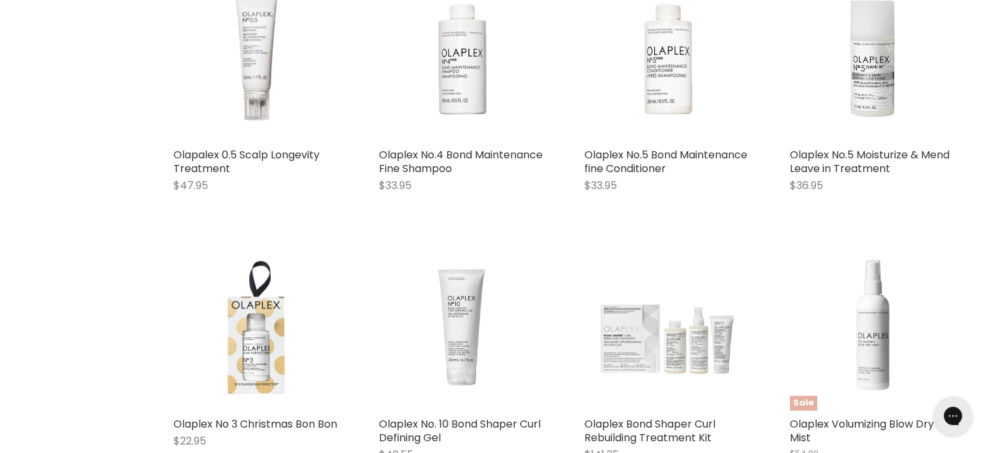
scroll to position [433, 0]
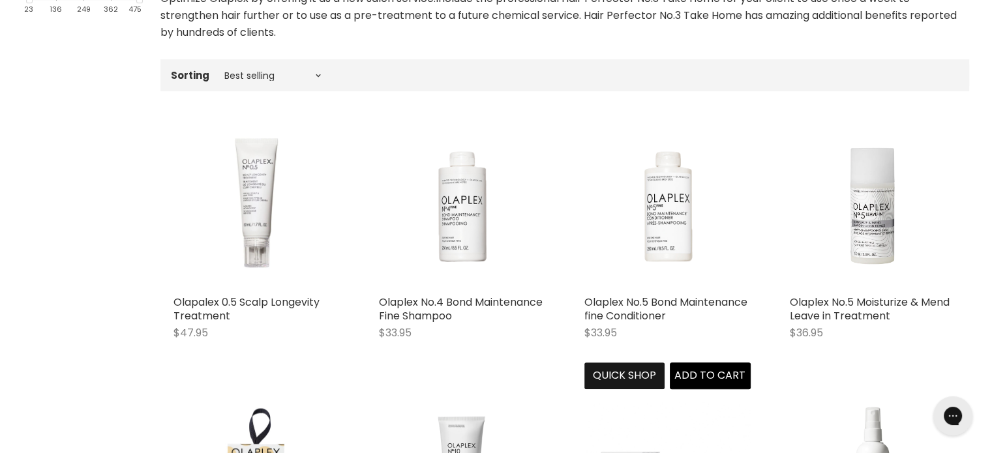
click at [624, 367] on button "Quick shop" at bounding box center [625, 376] width 81 height 26
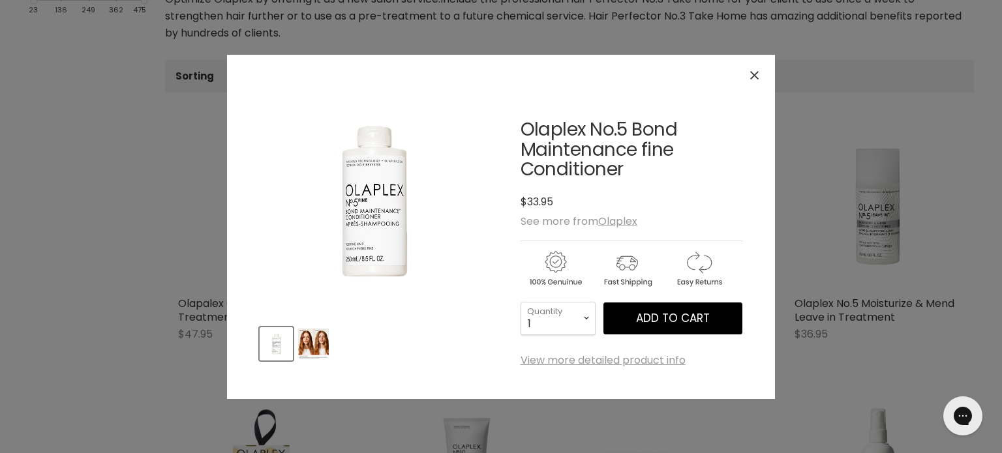
click at [307, 337] on img "Product thumbnails" at bounding box center [313, 344] width 31 height 31
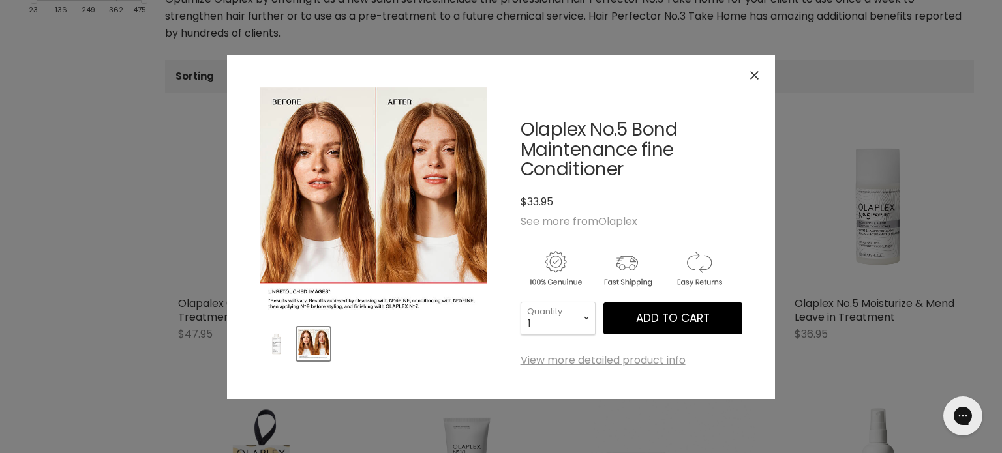
click at [753, 74] on icon "Close" at bounding box center [754, 75] width 8 height 8
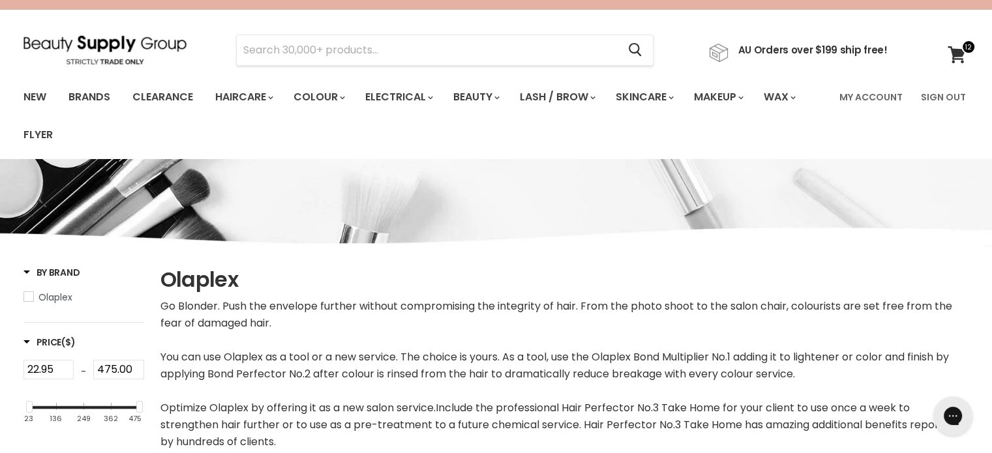
scroll to position [0, 0]
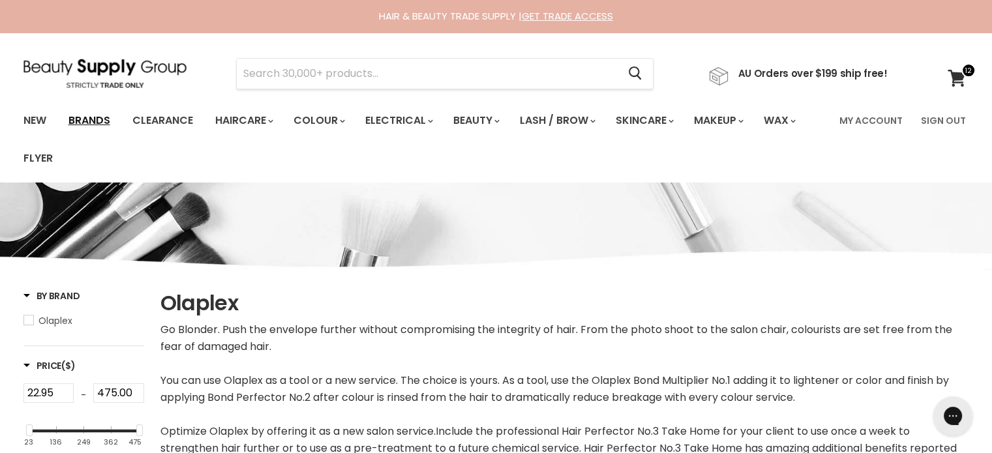
click at [87, 124] on link "Brands" at bounding box center [89, 120] width 61 height 27
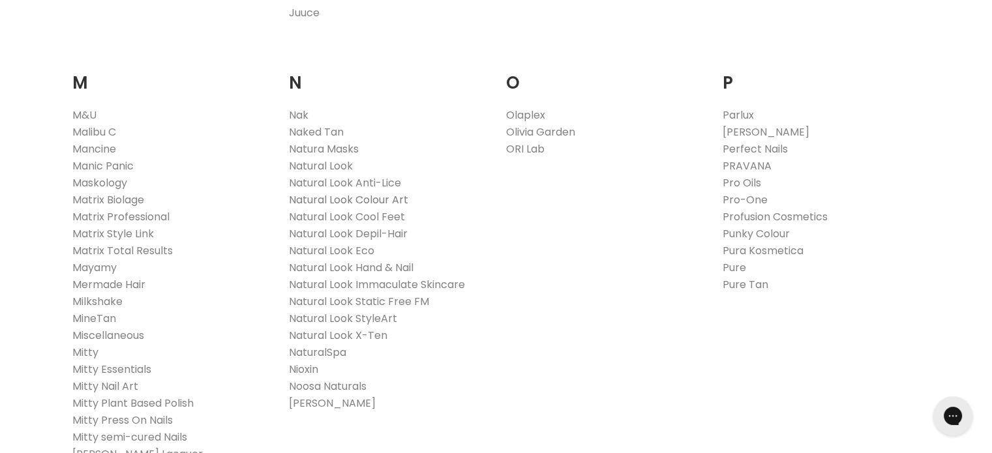
scroll to position [1522, 0]
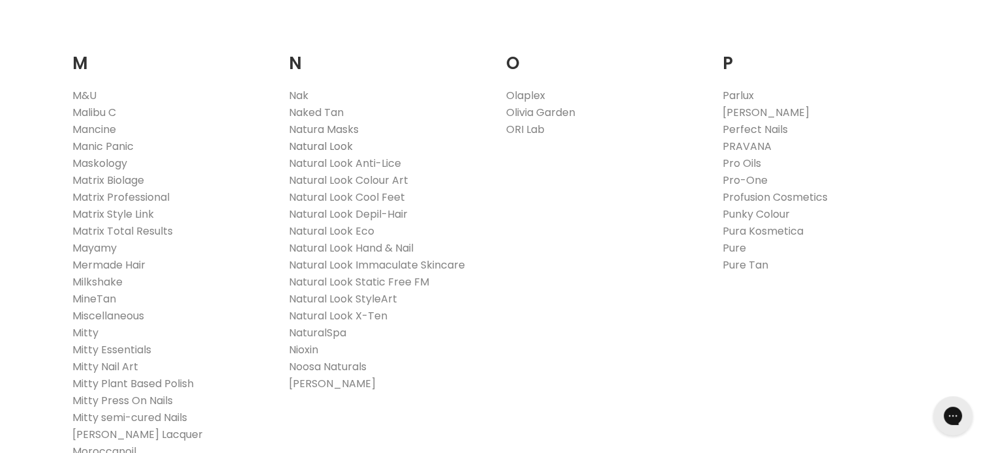
click at [339, 142] on link "Natural Look" at bounding box center [321, 146] width 64 height 15
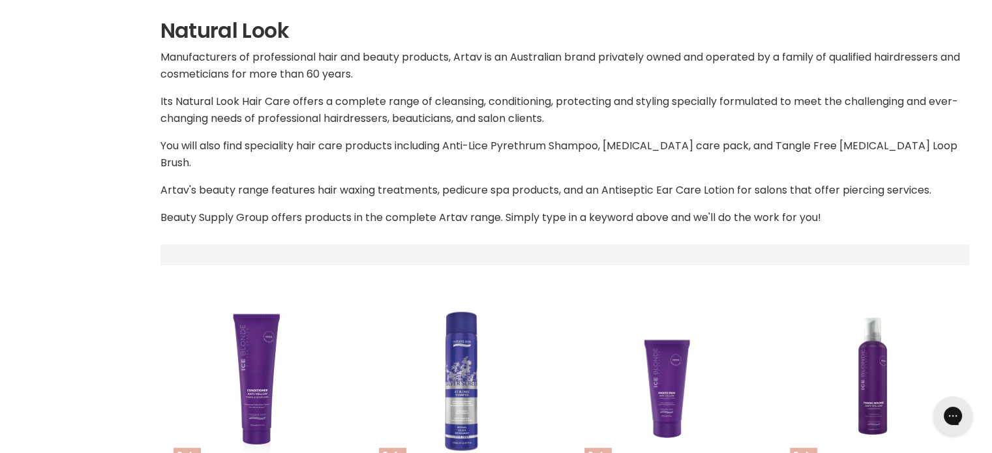
select select "manual"
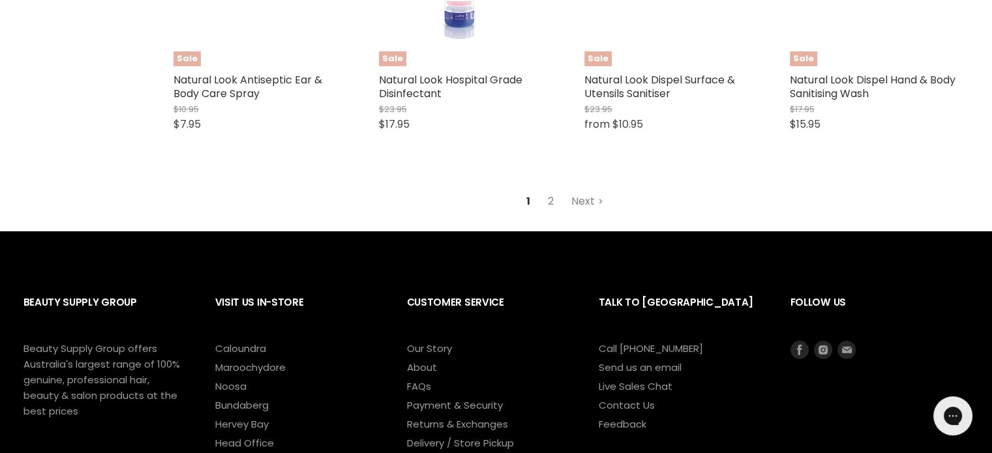
scroll to position [3661, 0]
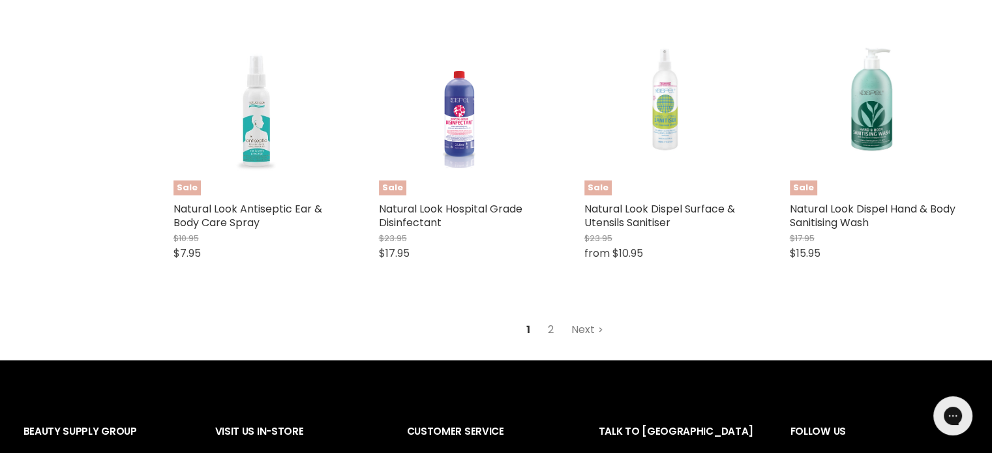
click at [579, 318] on link "Next" at bounding box center [587, 329] width 46 height 23
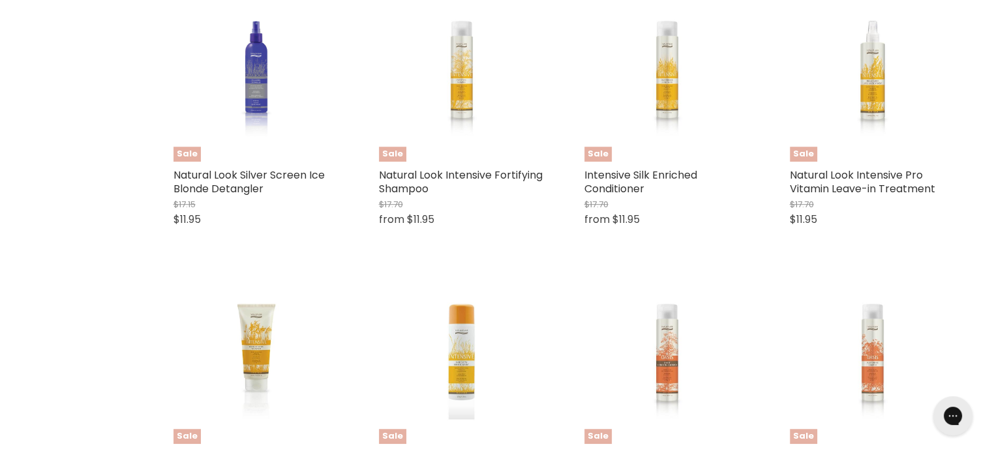
scroll to position [517, 0]
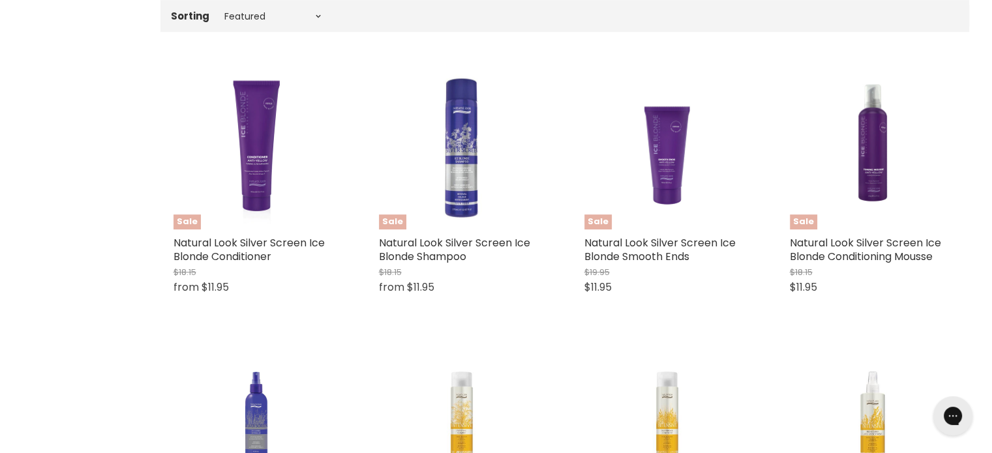
select select "manual"
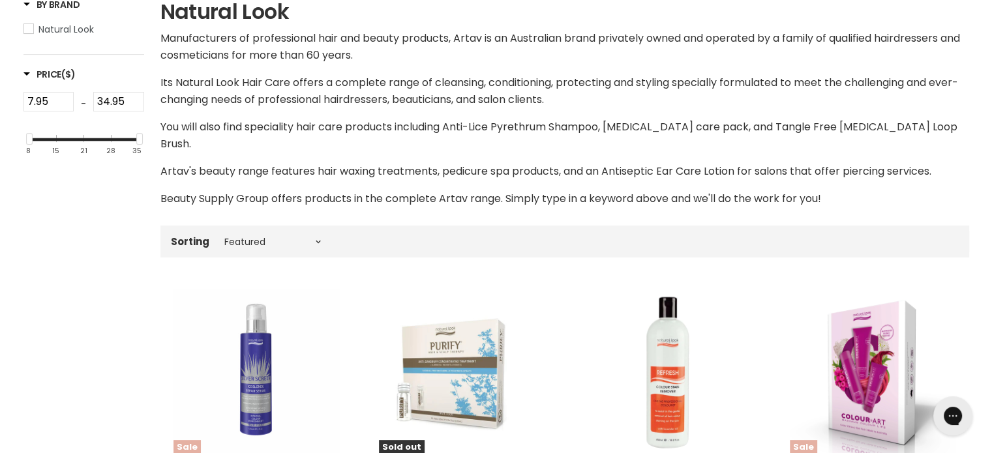
scroll to position [0, 0]
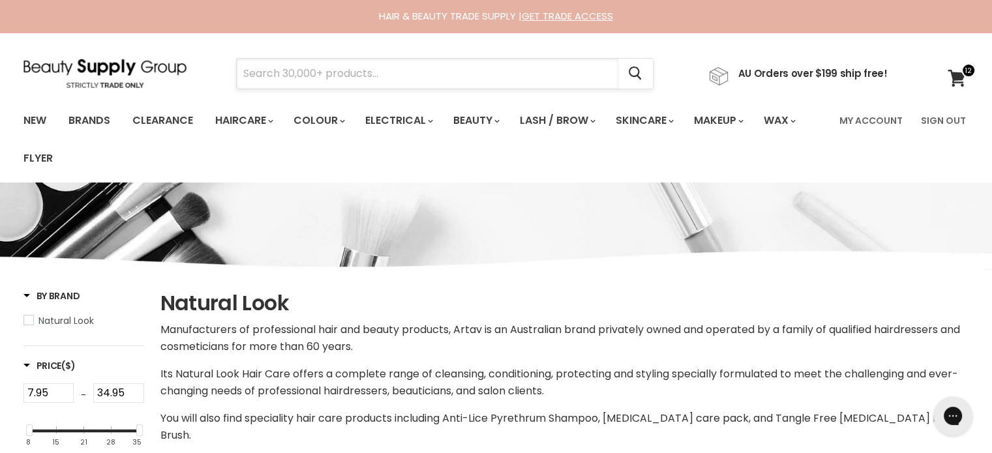
click at [311, 67] on input "Search" at bounding box center [428, 74] width 382 height 30
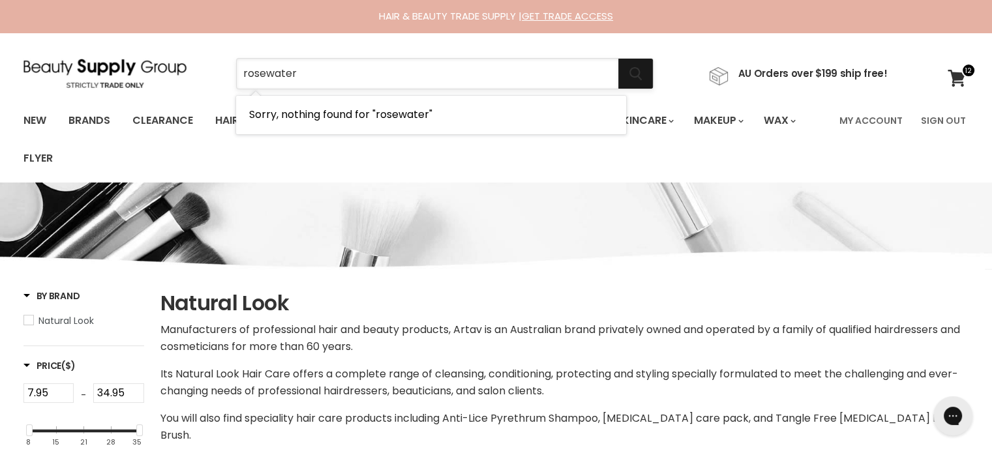
type input "rosewater"
click at [652, 74] on button "Search" at bounding box center [635, 74] width 35 height 30
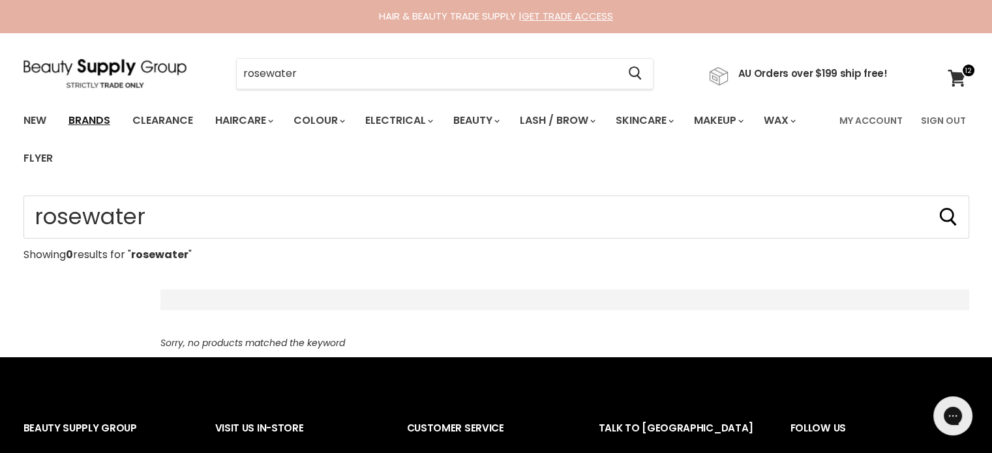
click at [90, 117] on link "Brands" at bounding box center [89, 120] width 61 height 27
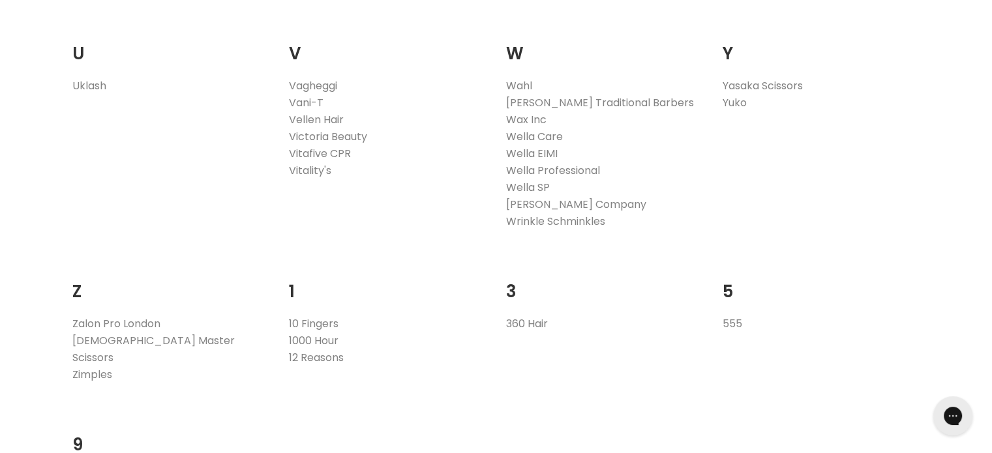
scroll to position [2174, 0]
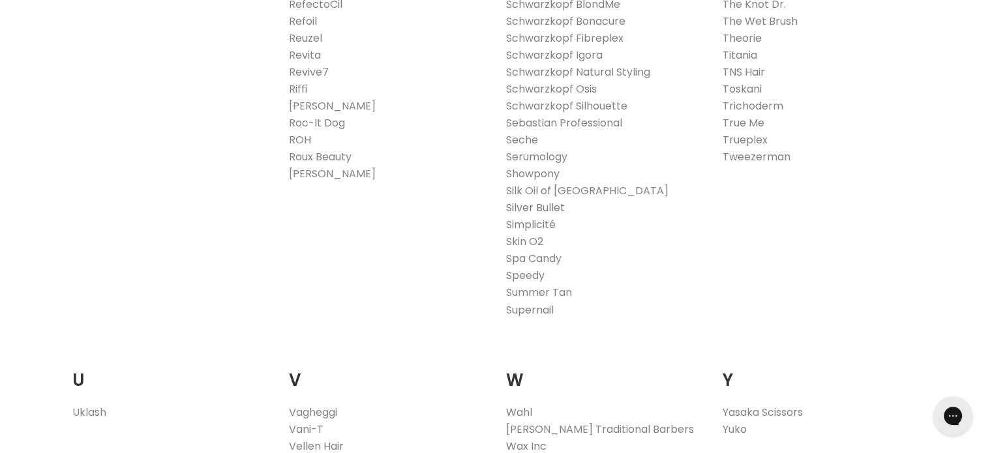
click at [560, 208] on link "Silver Bullet" at bounding box center [535, 207] width 59 height 15
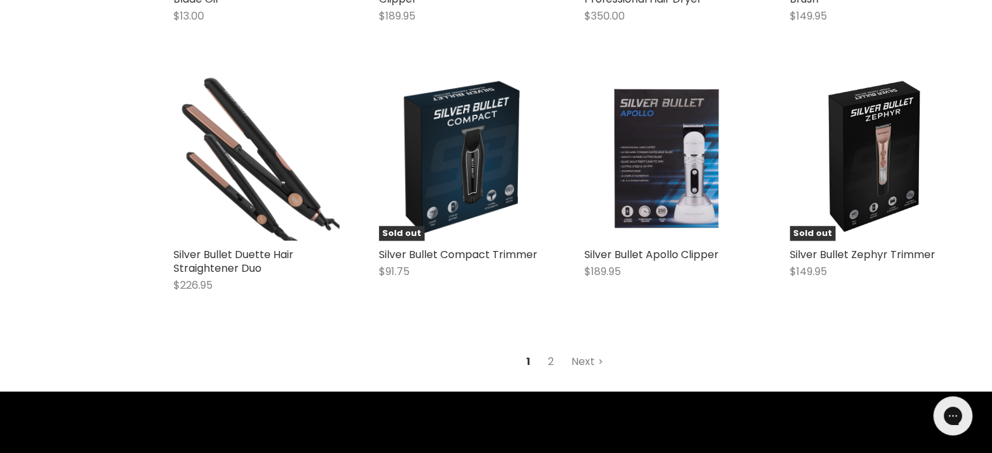
scroll to position [3696, 0]
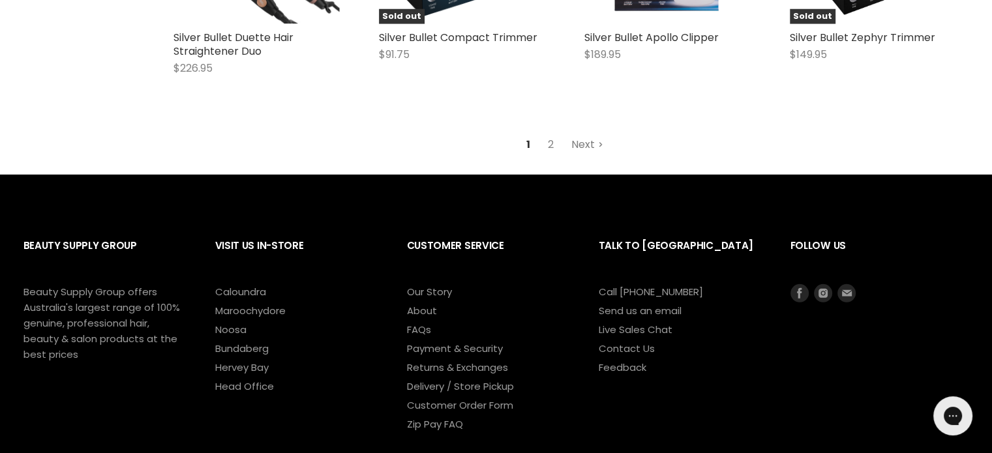
click at [596, 157] on link "Next" at bounding box center [587, 144] width 46 height 23
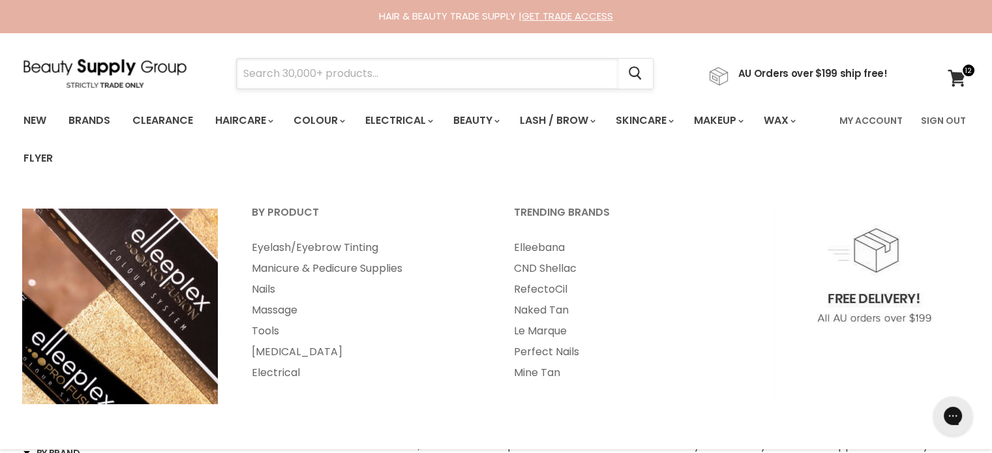
click at [434, 78] on input "Search" at bounding box center [428, 74] width 382 height 30
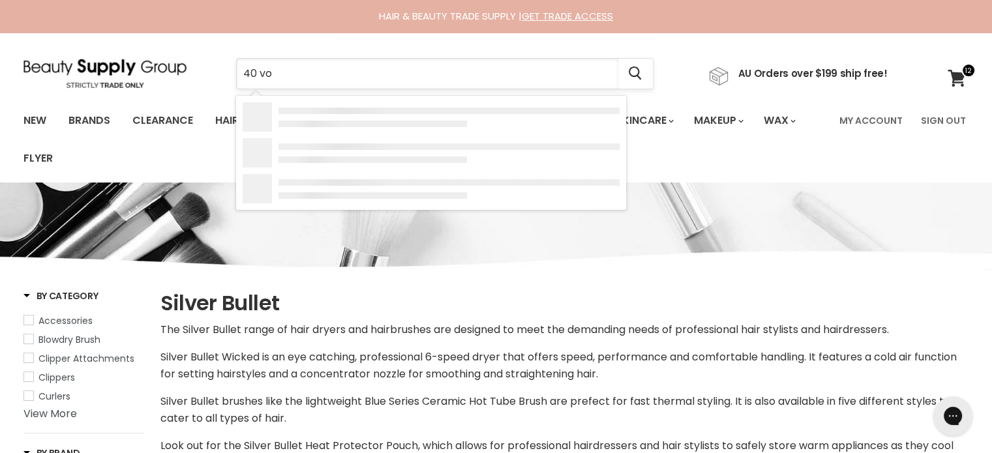
type input "40 vol"
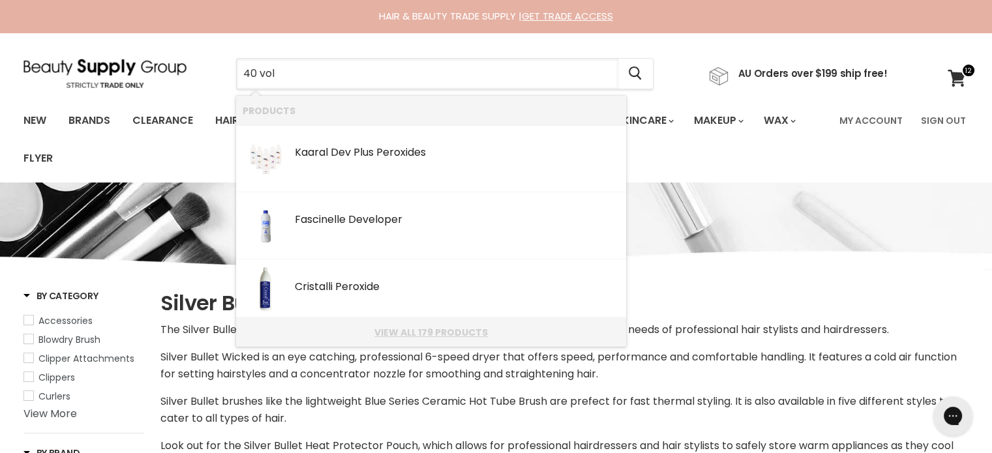
click at [454, 329] on link "View all 179 products" at bounding box center [431, 332] width 377 height 10
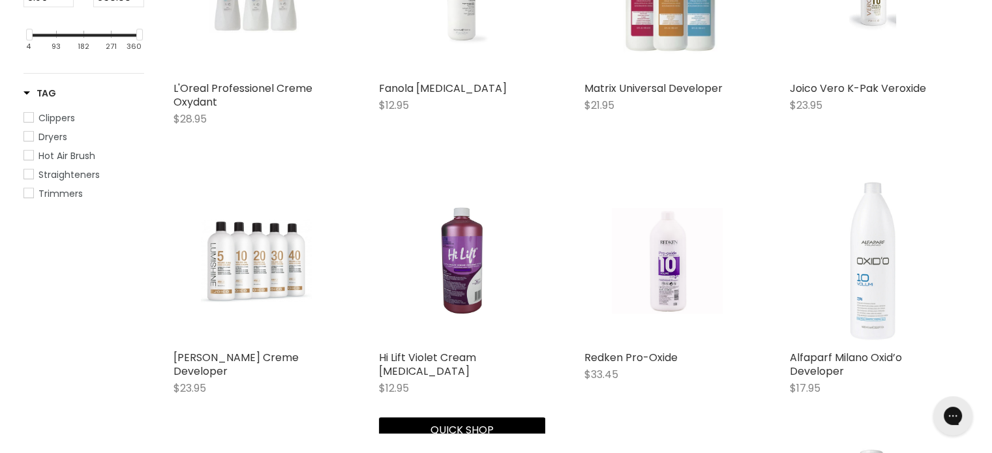
scroll to position [217, 0]
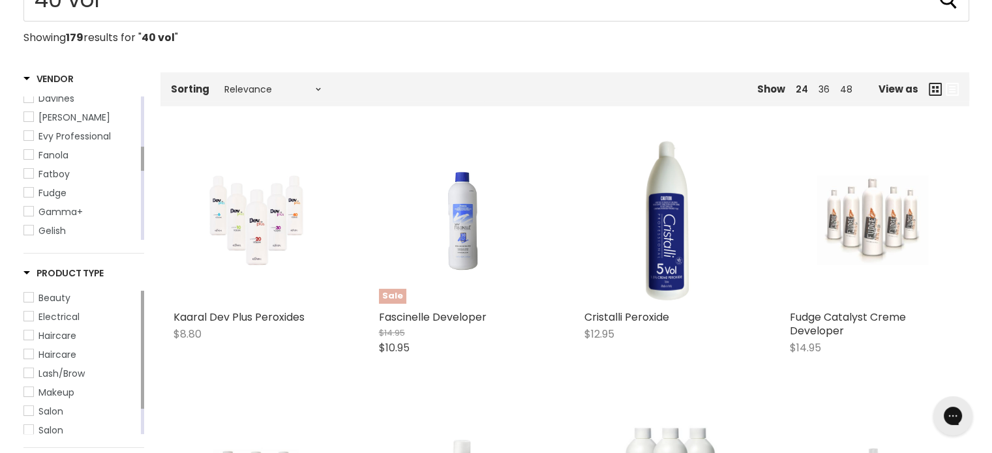
drag, startPoint x: 142, startPoint y: 115, endPoint x: 138, endPoint y: 166, distance: 51.7
click at [138, 166] on div "360 Hair Affinage Alfaparf Aluram [PERSON_NAME] ASP Kitoko BaBylissPRO Bacò Bas…" at bounding box center [83, 169] width 121 height 144
click at [30, 155] on span "Fanola" at bounding box center [28, 150] width 9 height 9
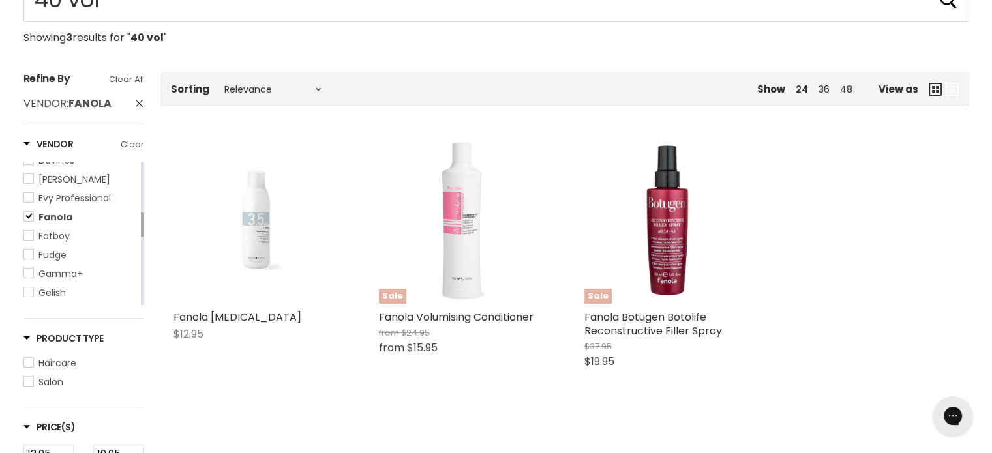
scroll to position [326, 0]
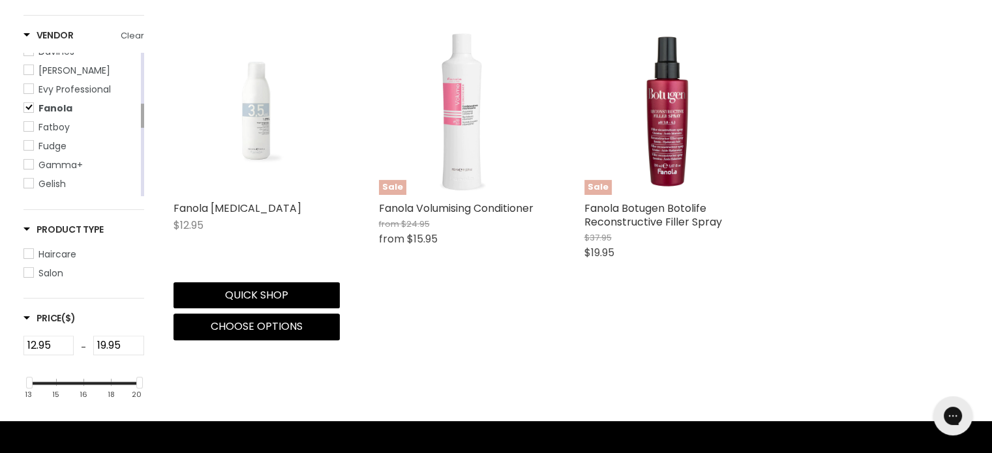
click at [248, 147] on img "Main content" at bounding box center [256, 112] width 111 height 166
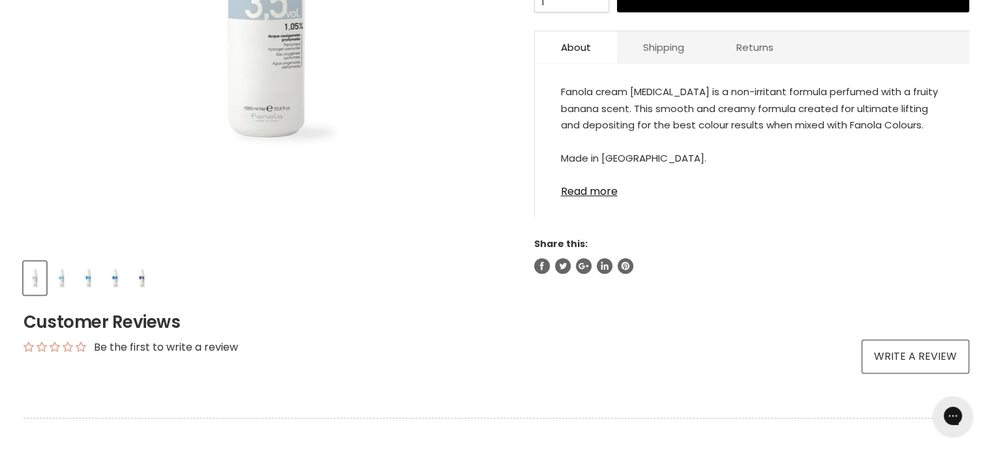
scroll to position [543, 0]
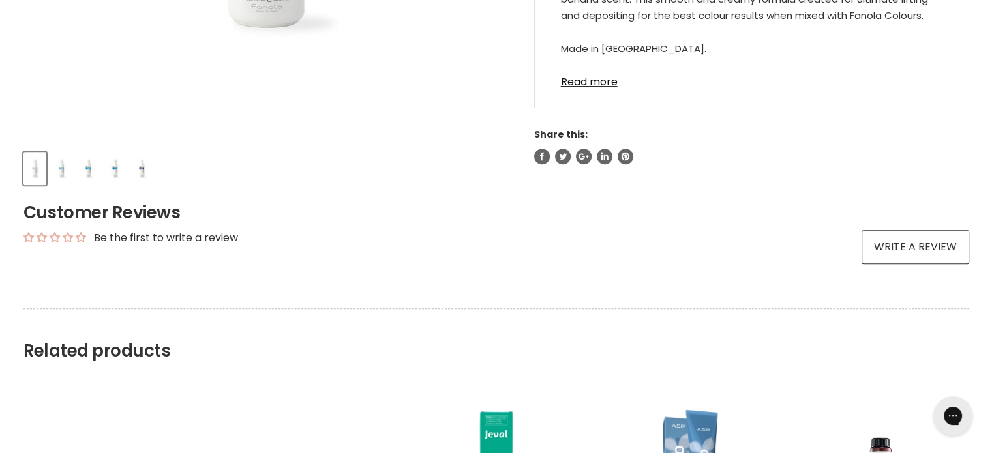
click at [140, 166] on img "Product thumbnails" at bounding box center [142, 168] width 20 height 31
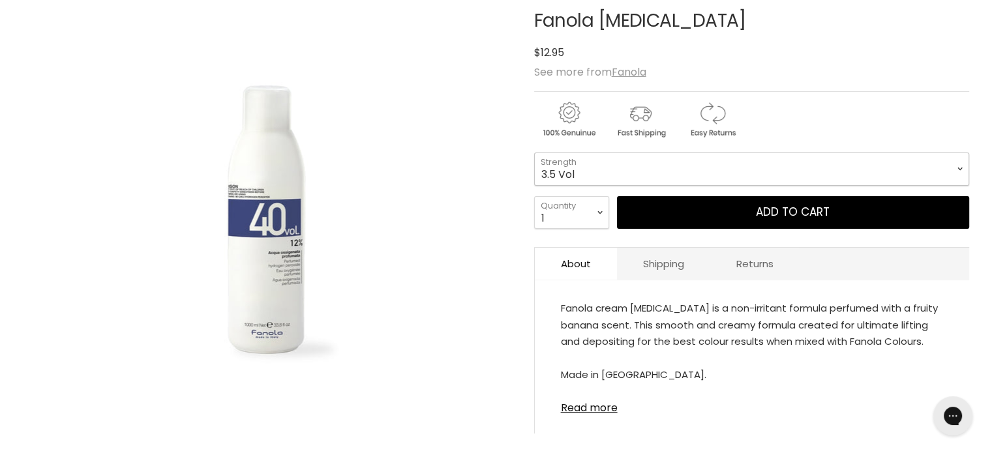
click at [573, 166] on select "3.5 Vol 10 Vol 20 Vol 30 Vol 40 Vol" at bounding box center [751, 169] width 435 height 33
click at [534, 153] on select "3.5 Vol 10 Vol 20 Vol 30 Vol 40 Vol" at bounding box center [751, 169] width 435 height 33
select select "40 Vol"
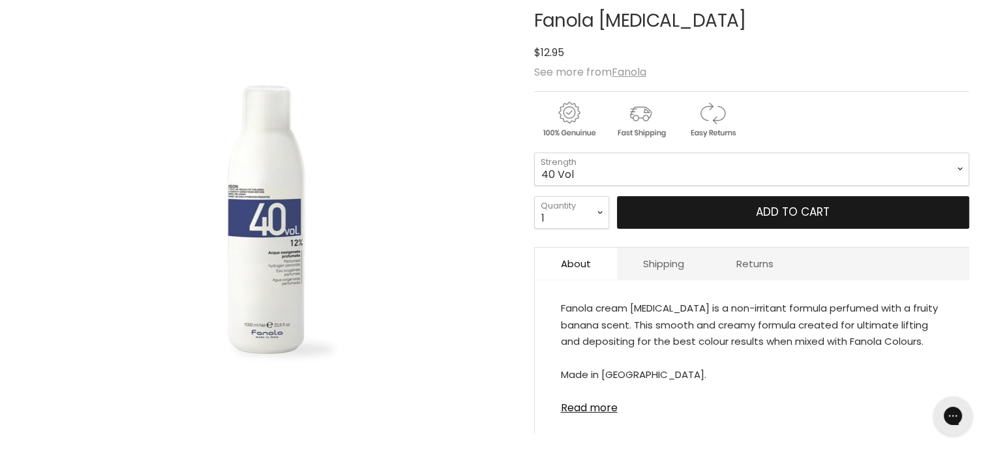
click at [688, 209] on button "Add to cart" at bounding box center [793, 212] width 352 height 33
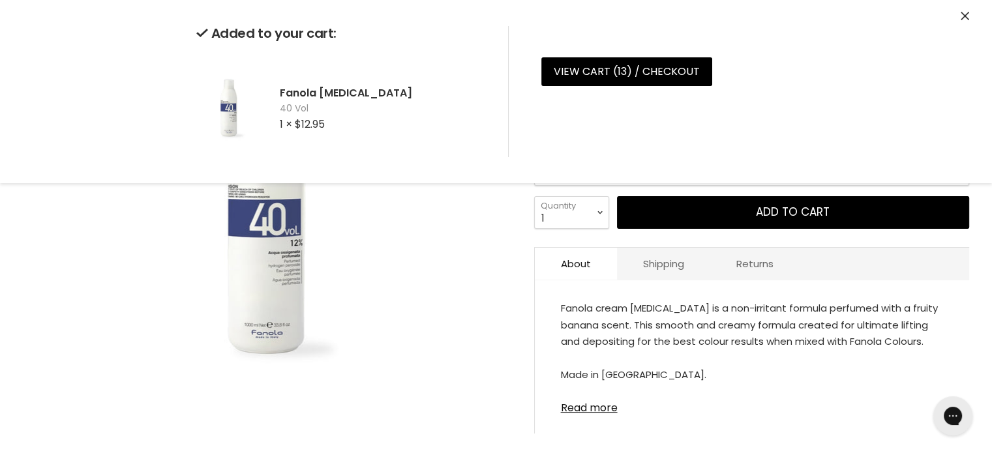
click at [448, 274] on div "Click or scroll to zoom Tap or pinch to zoom" at bounding box center [266, 221] width 487 height 487
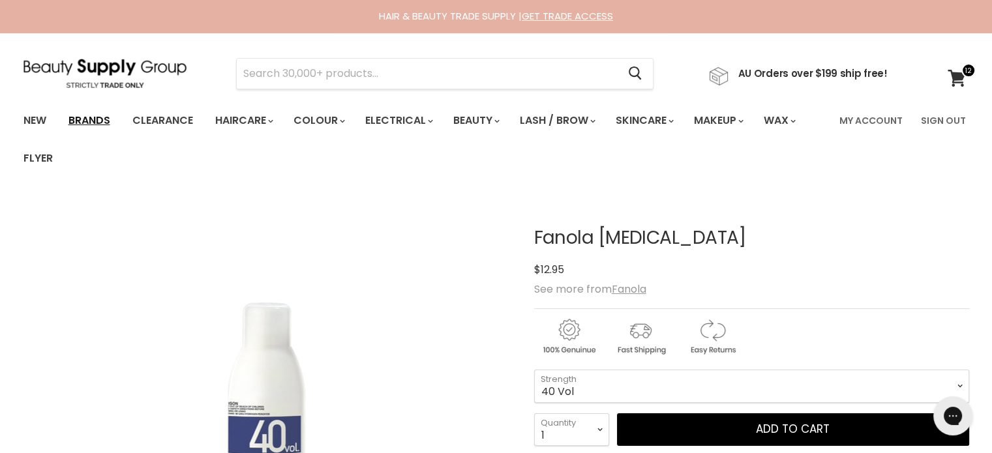
click at [70, 112] on link "Brands" at bounding box center [89, 120] width 61 height 27
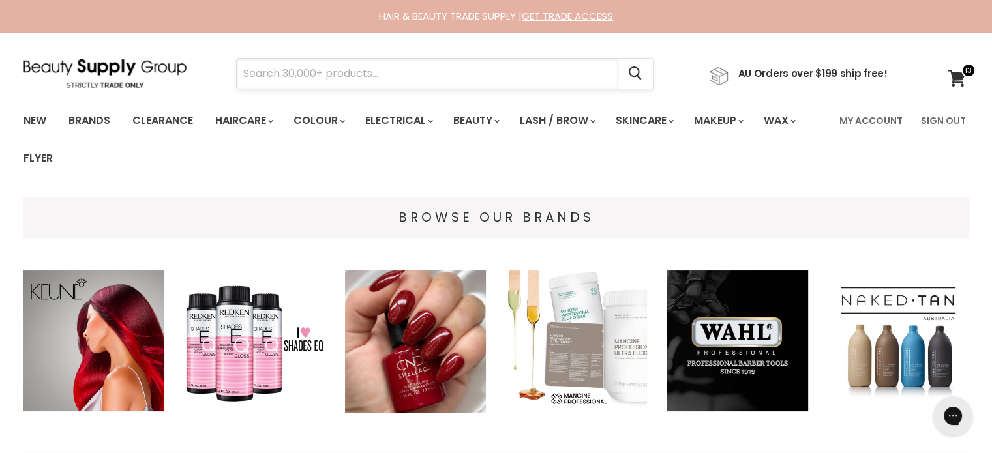
click at [318, 72] on input "Search" at bounding box center [428, 74] width 382 height 30
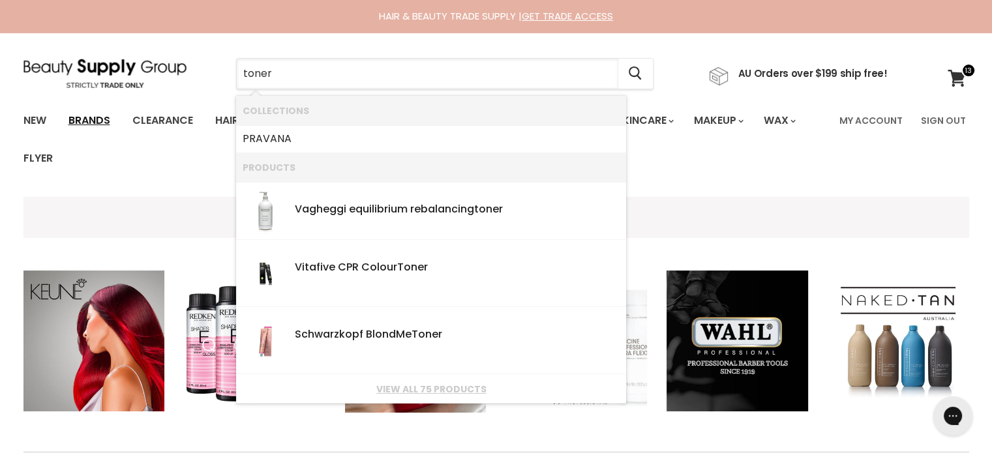
type input "toner"
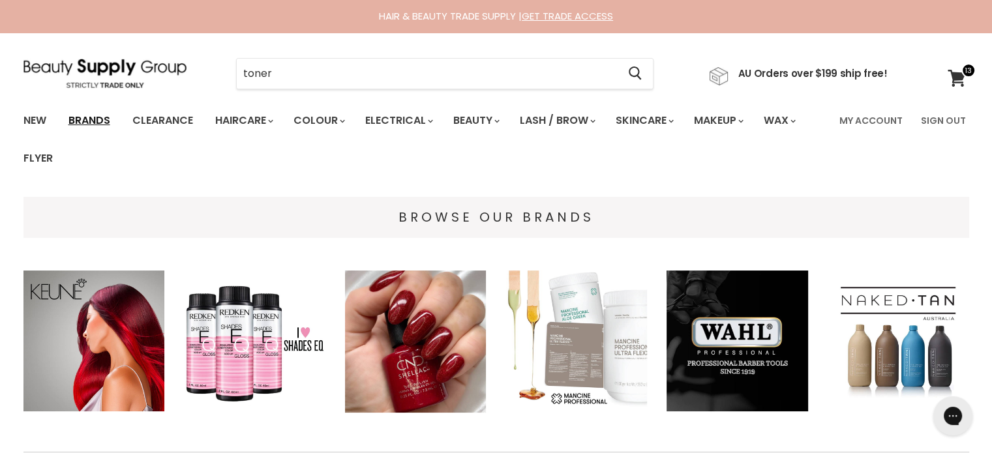
click at [93, 119] on link "Brands" at bounding box center [89, 120] width 61 height 27
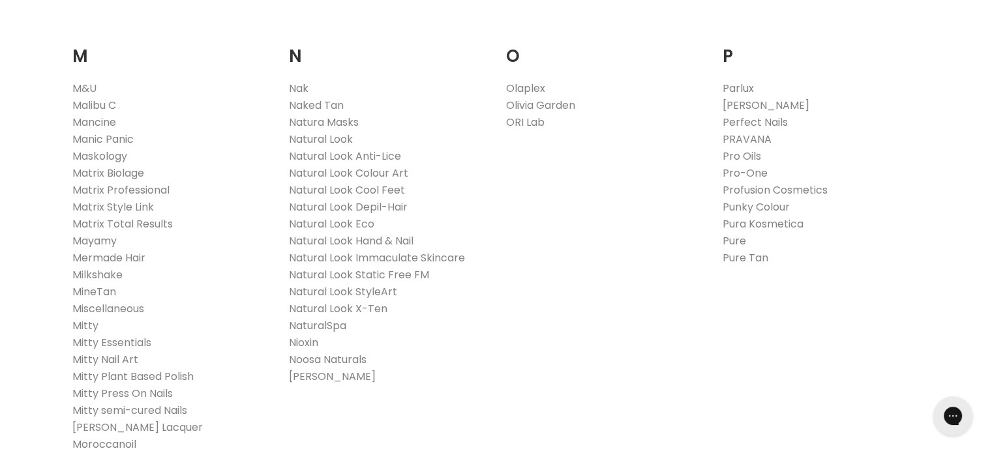
scroll to position [1631, 0]
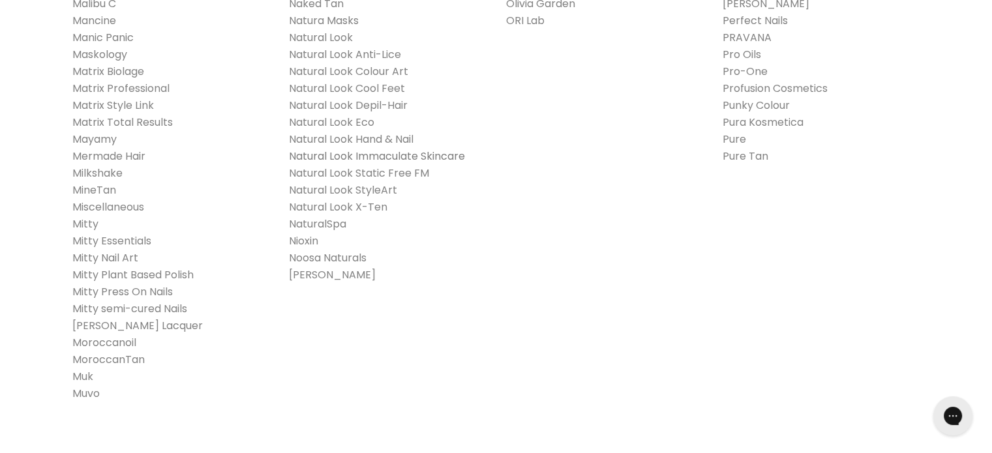
click at [391, 155] on link "Natural Look Immaculate Skincare" at bounding box center [377, 156] width 176 height 15
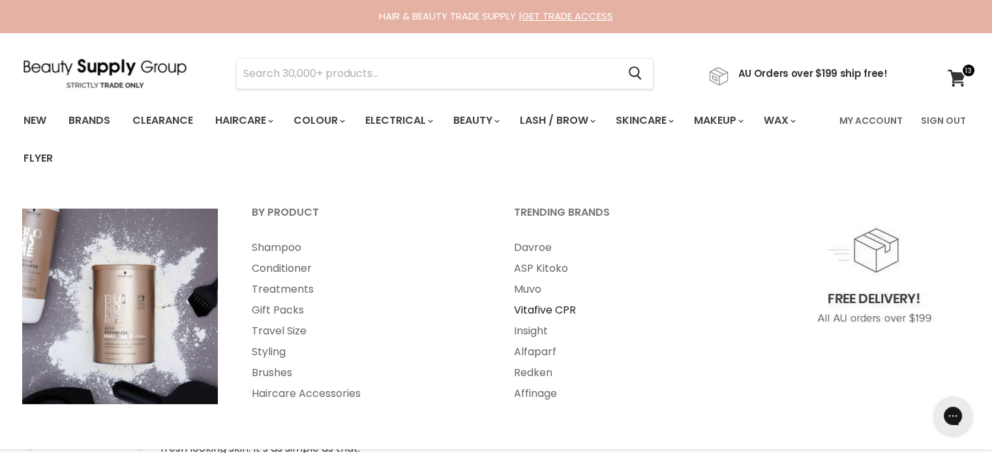
click at [553, 310] on link "Vitafive CPR" at bounding box center [628, 310] width 260 height 21
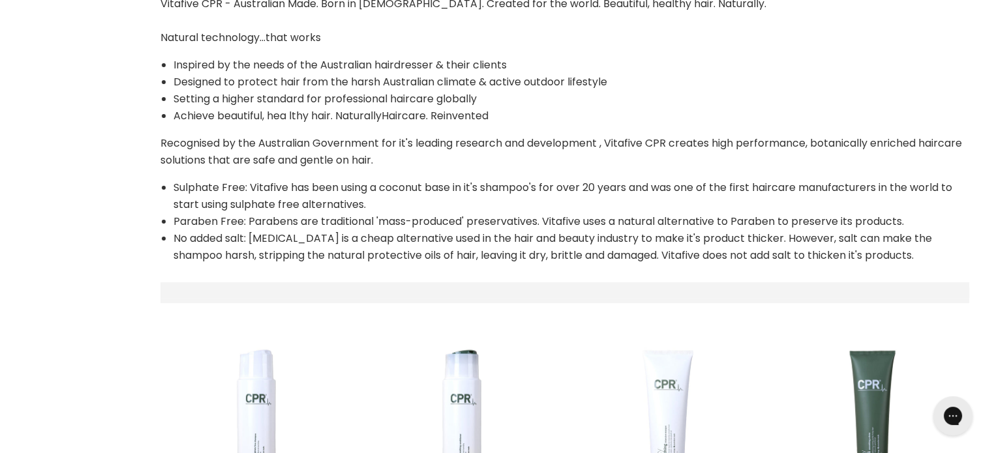
select select "manual"
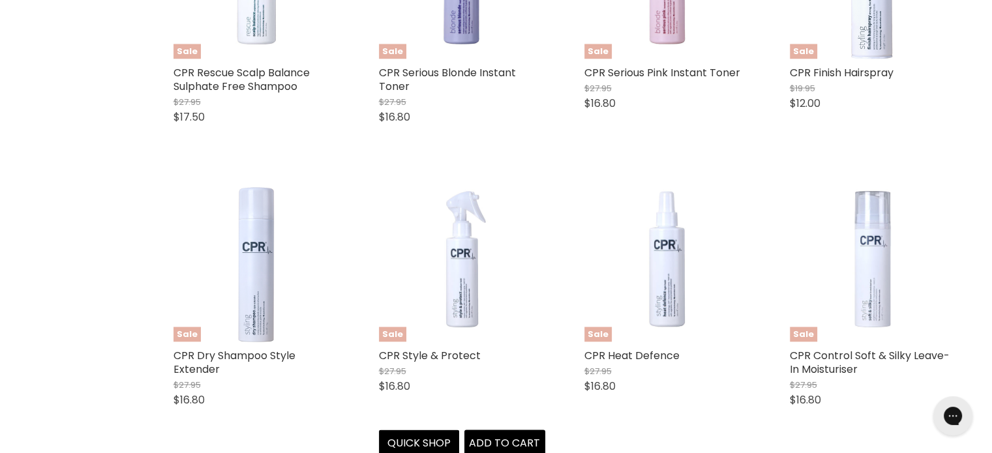
scroll to position [2500, 0]
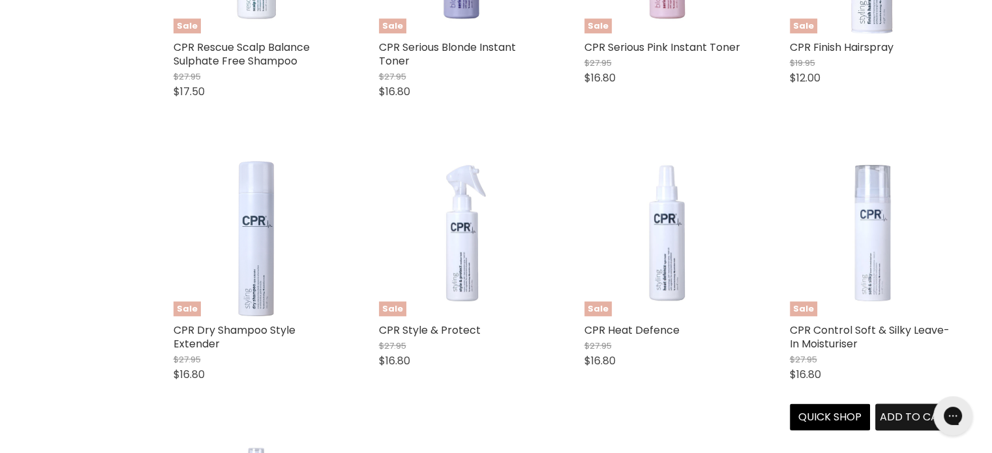
click at [885, 419] on span "Add to cart" at bounding box center [915, 417] width 71 height 15
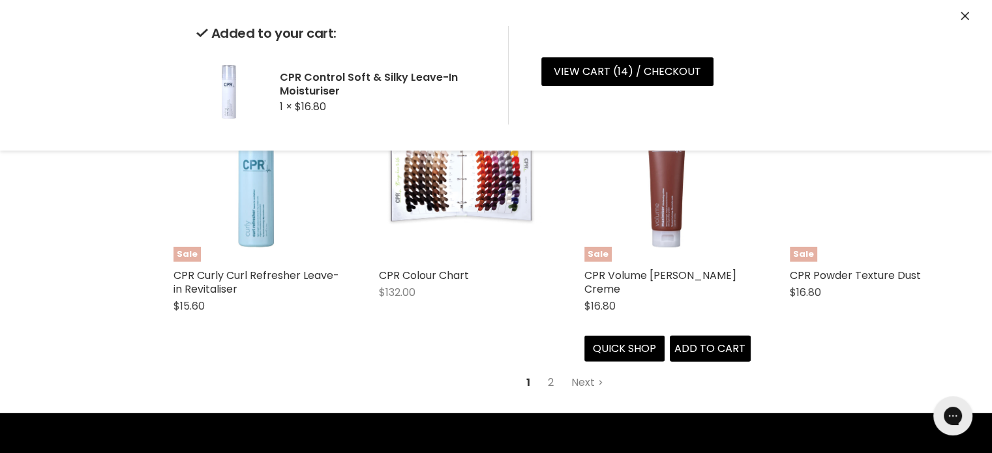
scroll to position [3696, 0]
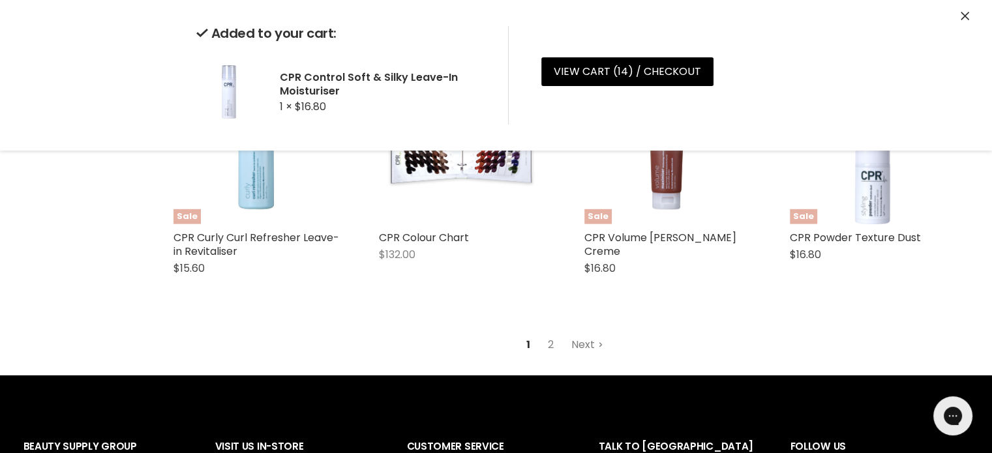
click at [576, 344] on link "Next" at bounding box center [587, 344] width 46 height 23
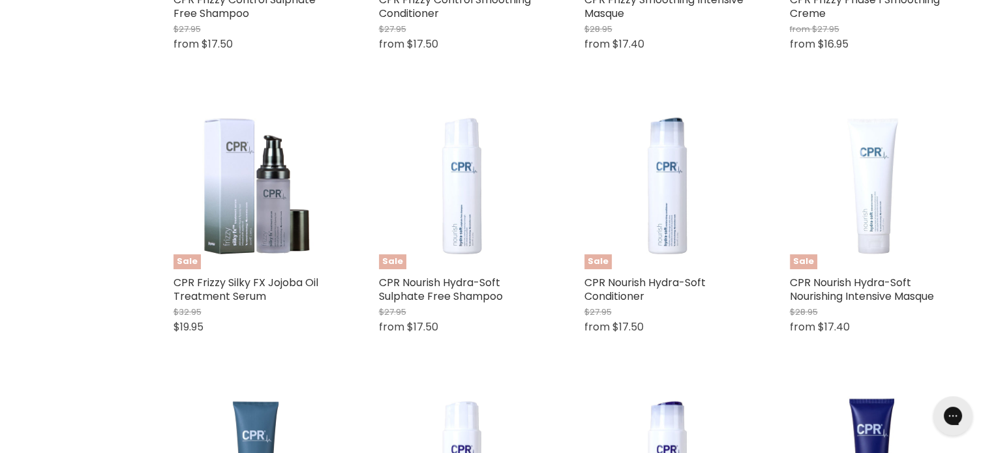
select select "manual"
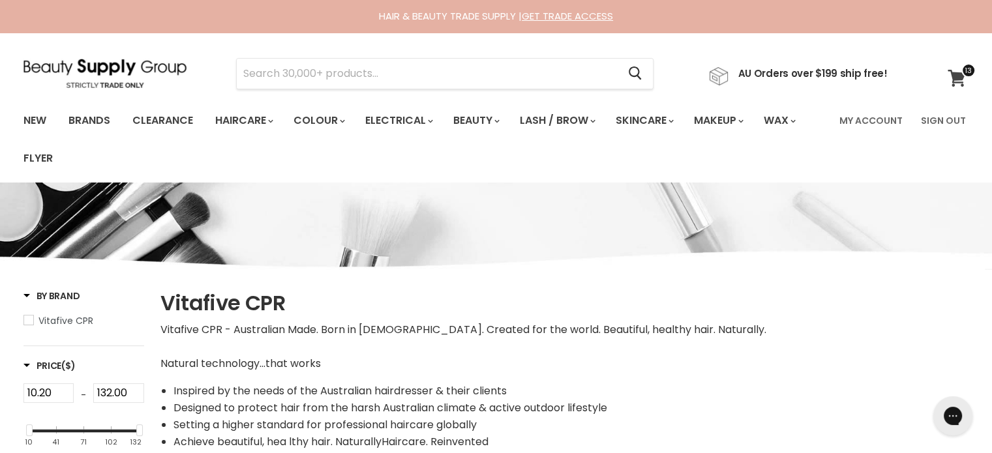
click at [964, 72] on span at bounding box center [969, 70] width 14 height 14
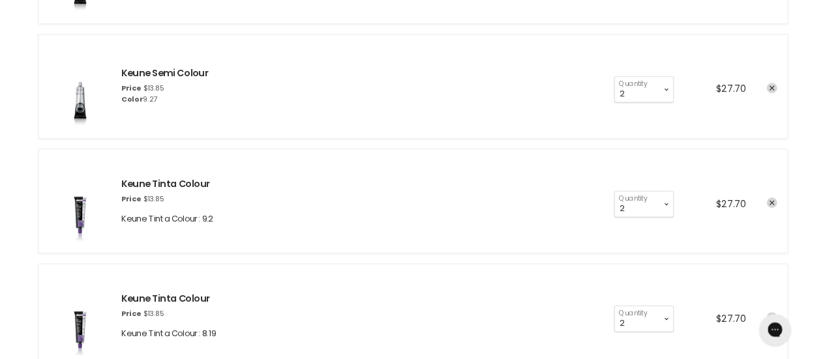
scroll to position [2065, 0]
